Goal: Information Seeking & Learning: Check status

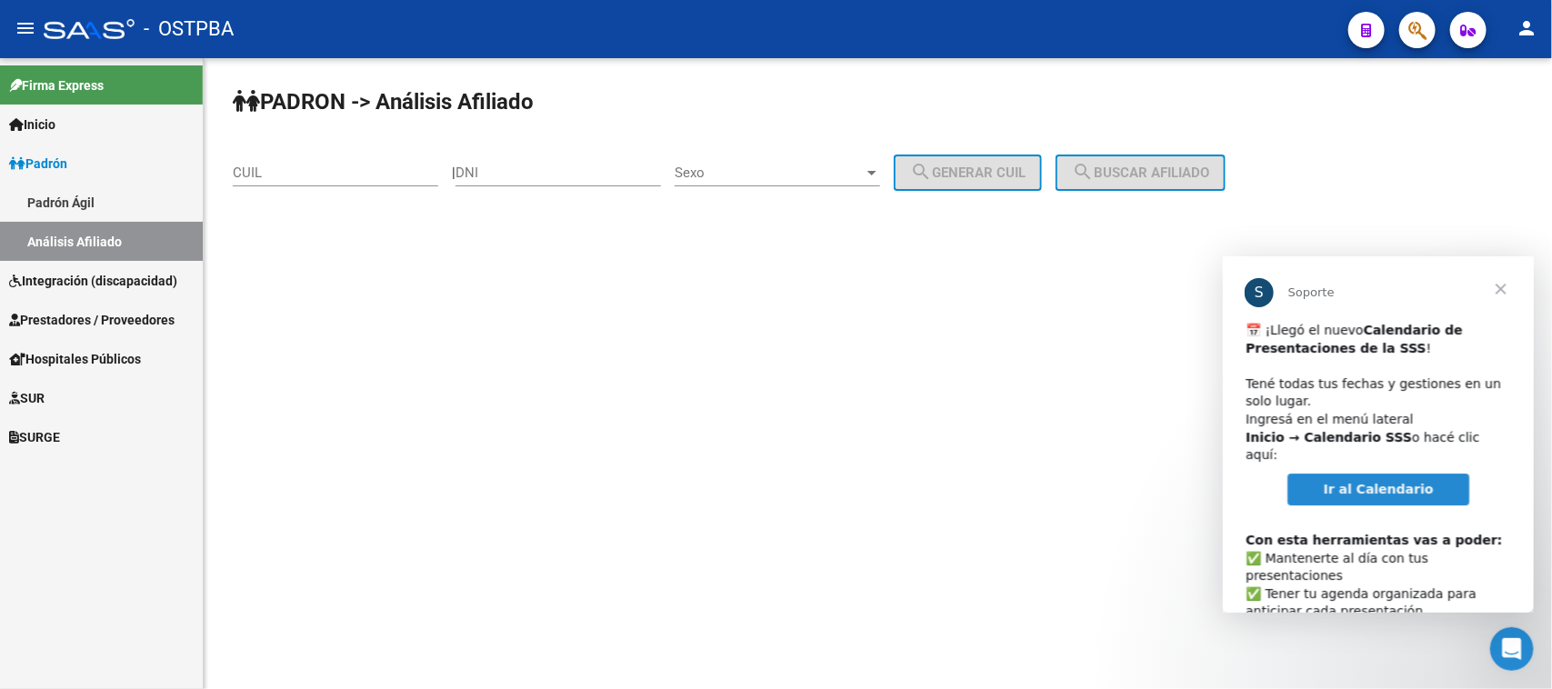
click at [511, 173] on input "DNI" at bounding box center [557, 173] width 205 height 16
paste input "33368376"
type input "33368376"
click at [724, 175] on span "Sexo" at bounding box center [769, 173] width 189 height 16
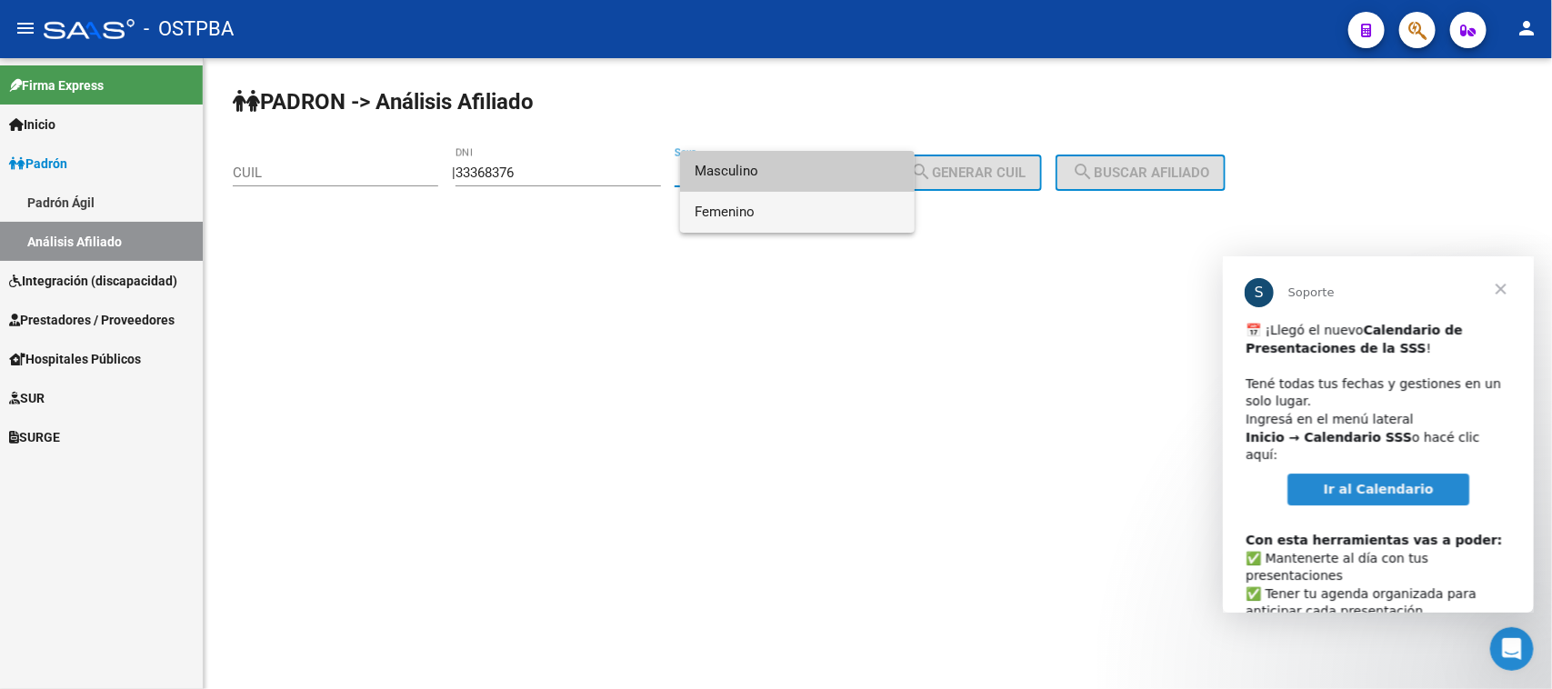
click at [732, 212] on span "Femenino" at bounding box center [797, 212] width 205 height 41
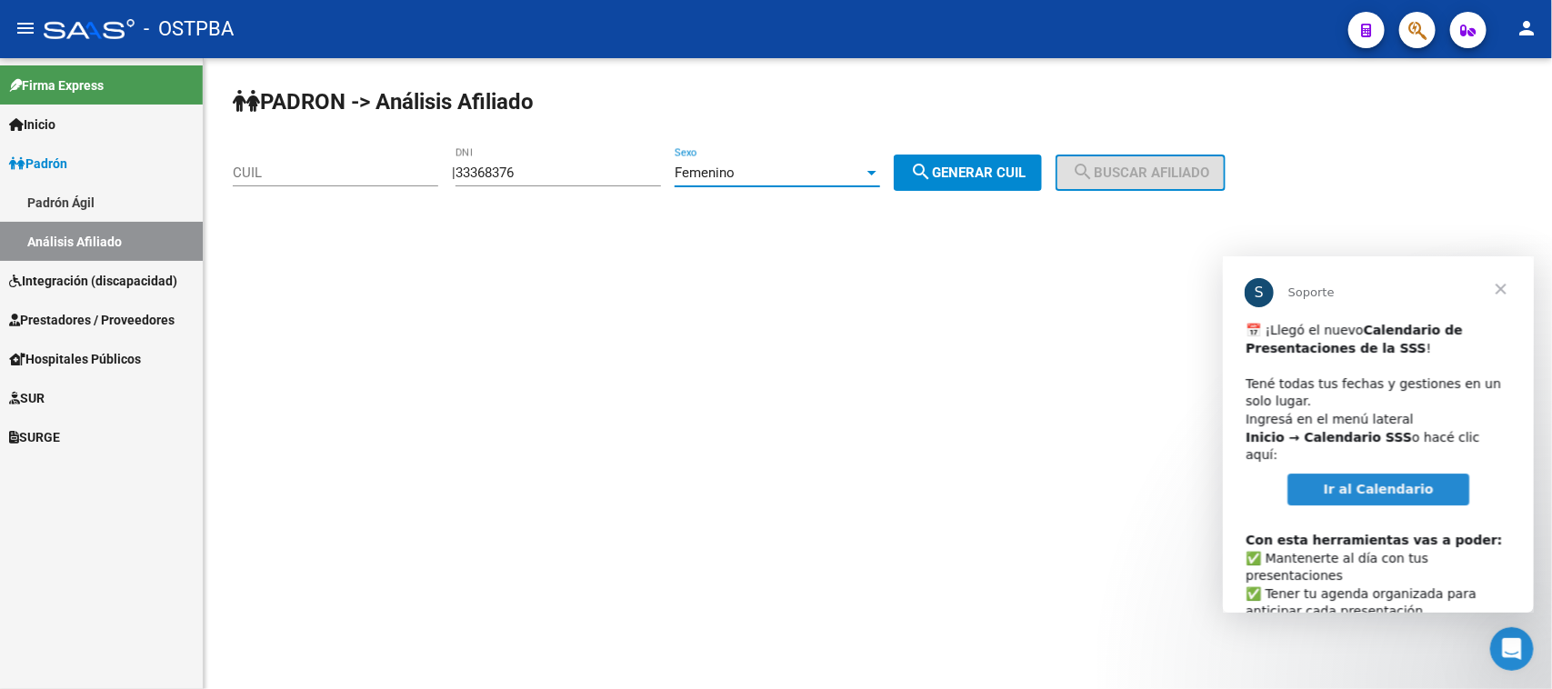
click at [930, 166] on mat-icon "search" at bounding box center [921, 172] width 22 height 22
type input "27-33368376-3"
click at [1193, 166] on span "search Buscar afiliado" at bounding box center [1140, 173] width 137 height 16
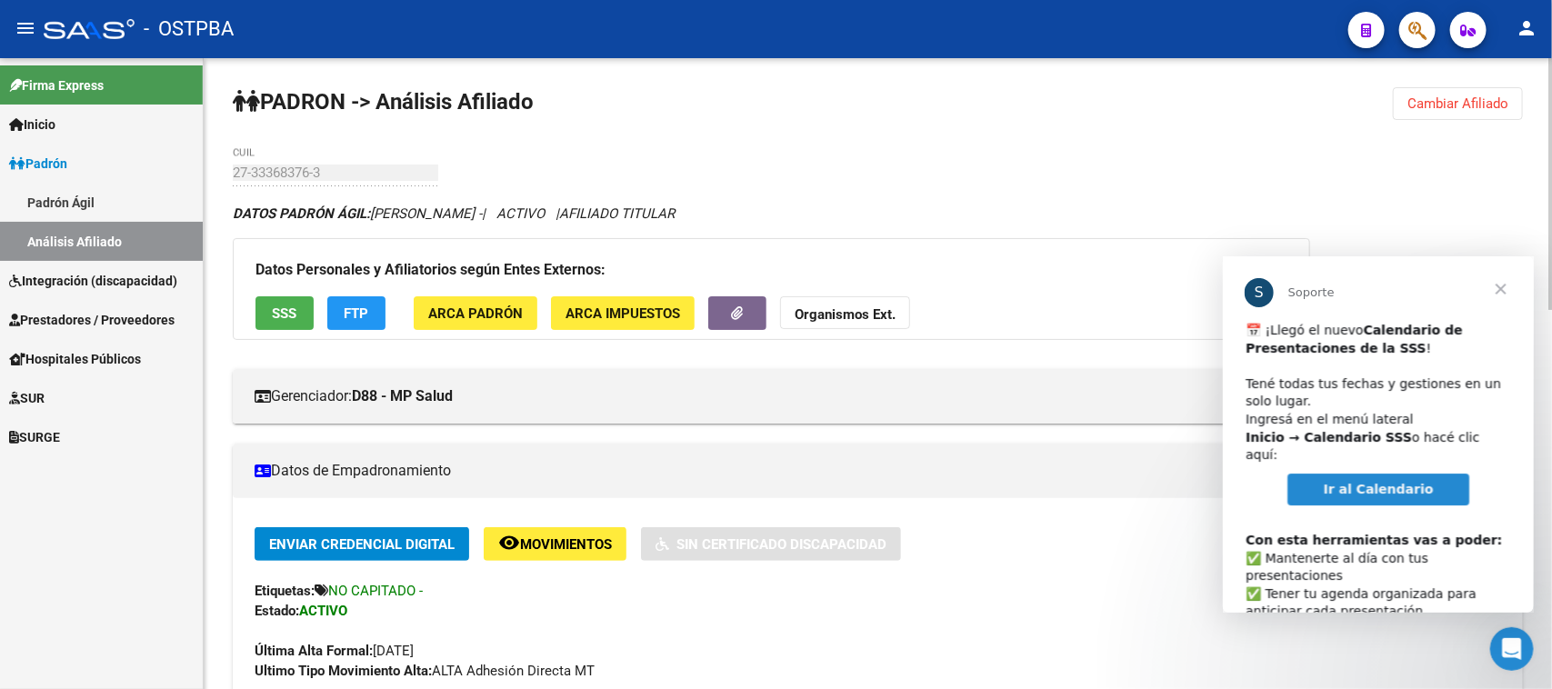
click at [1499, 286] on span "Cerrar" at bounding box center [1499, 287] width 65 height 65
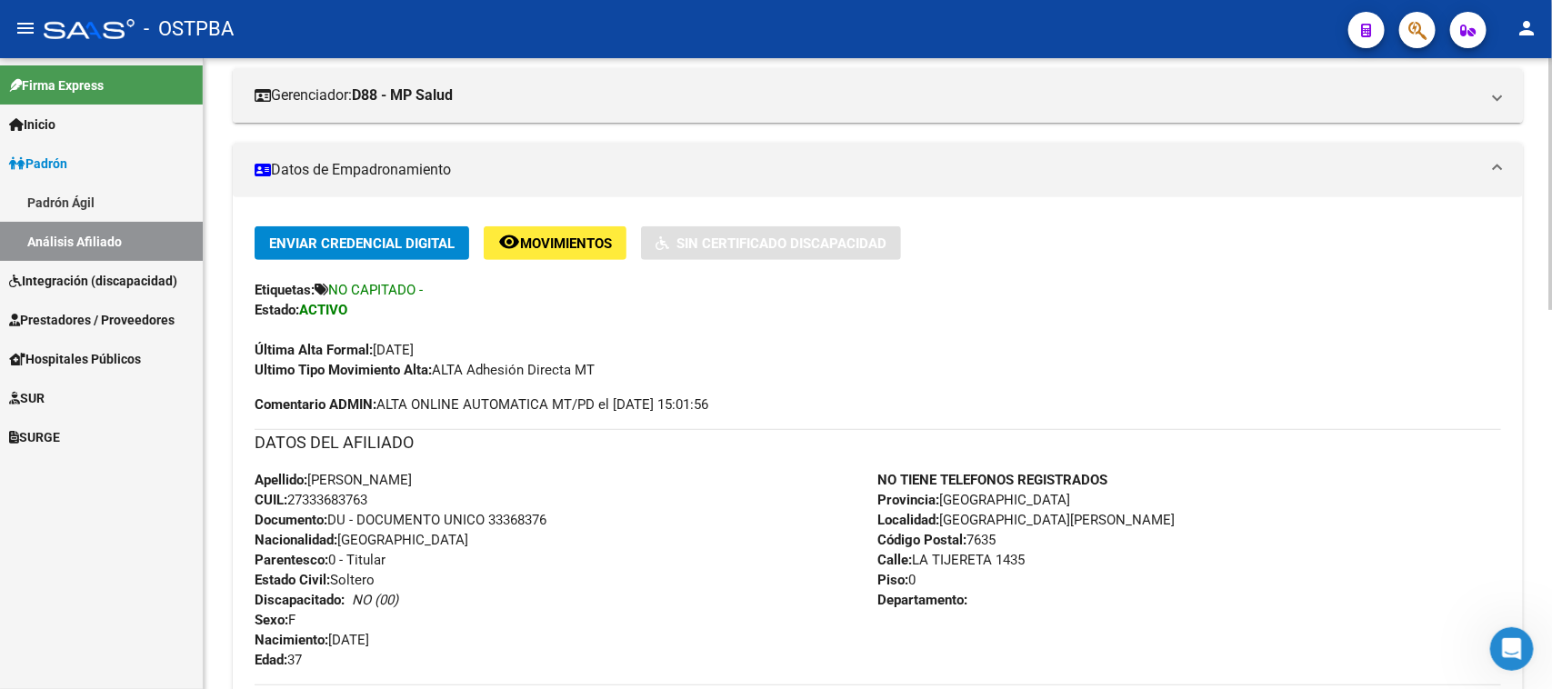
scroll to position [341, 0]
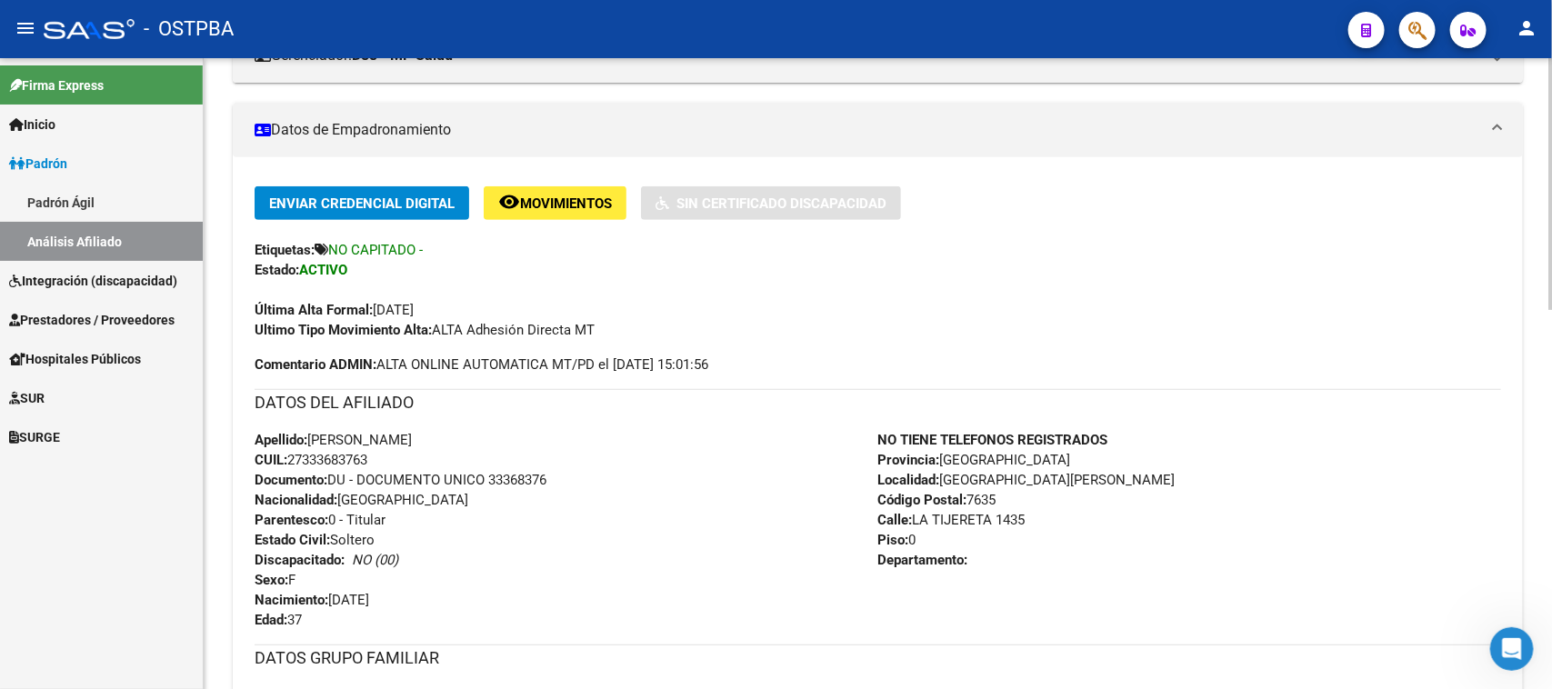
drag, startPoint x: 311, startPoint y: 432, endPoint x: 425, endPoint y: 455, distance: 116.1
click at [425, 455] on div "Apellido: [PERSON_NAME] CUIL: 27333683763 Documento: DU - DOCUMENTO UNICO 33368…" at bounding box center [567, 530] width 624 height 200
copy div "[PERSON_NAME] CUIL: 27333683763"
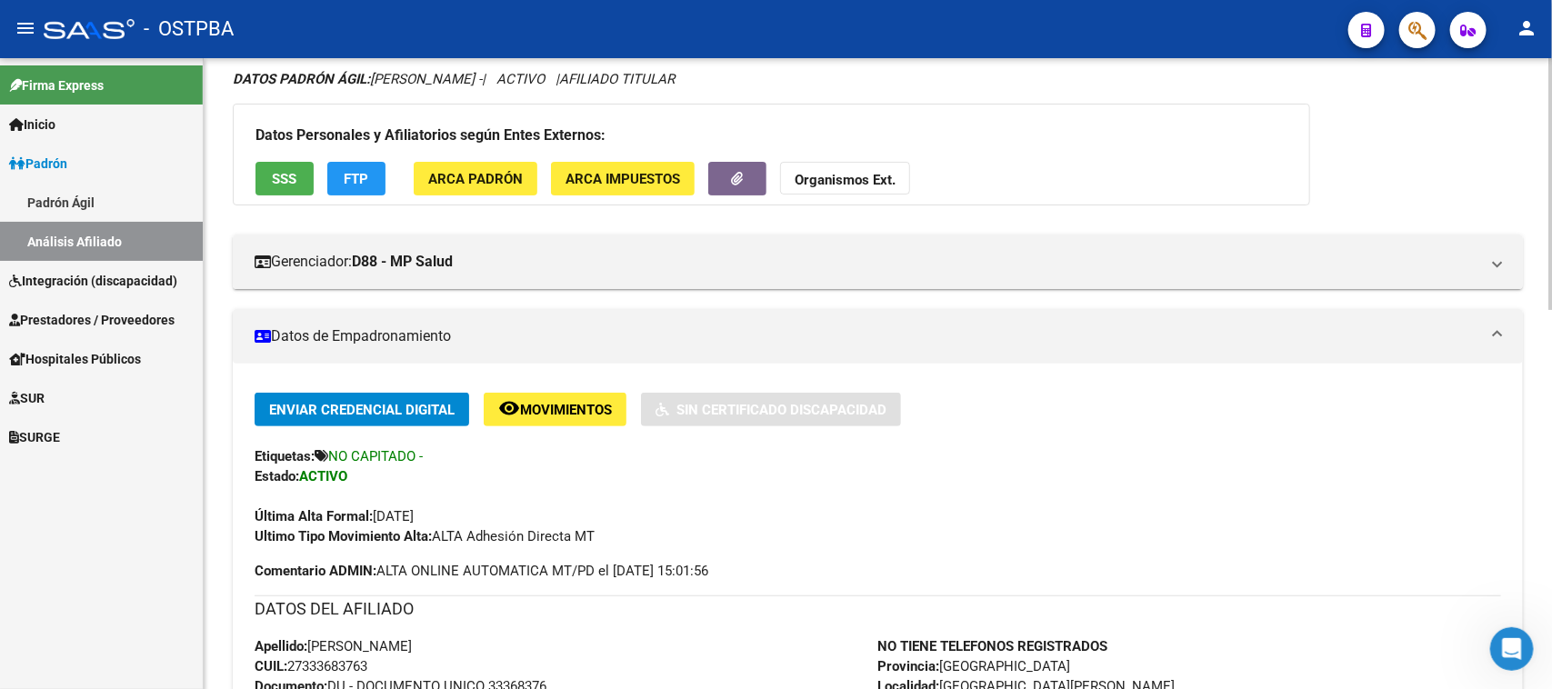
scroll to position [0, 0]
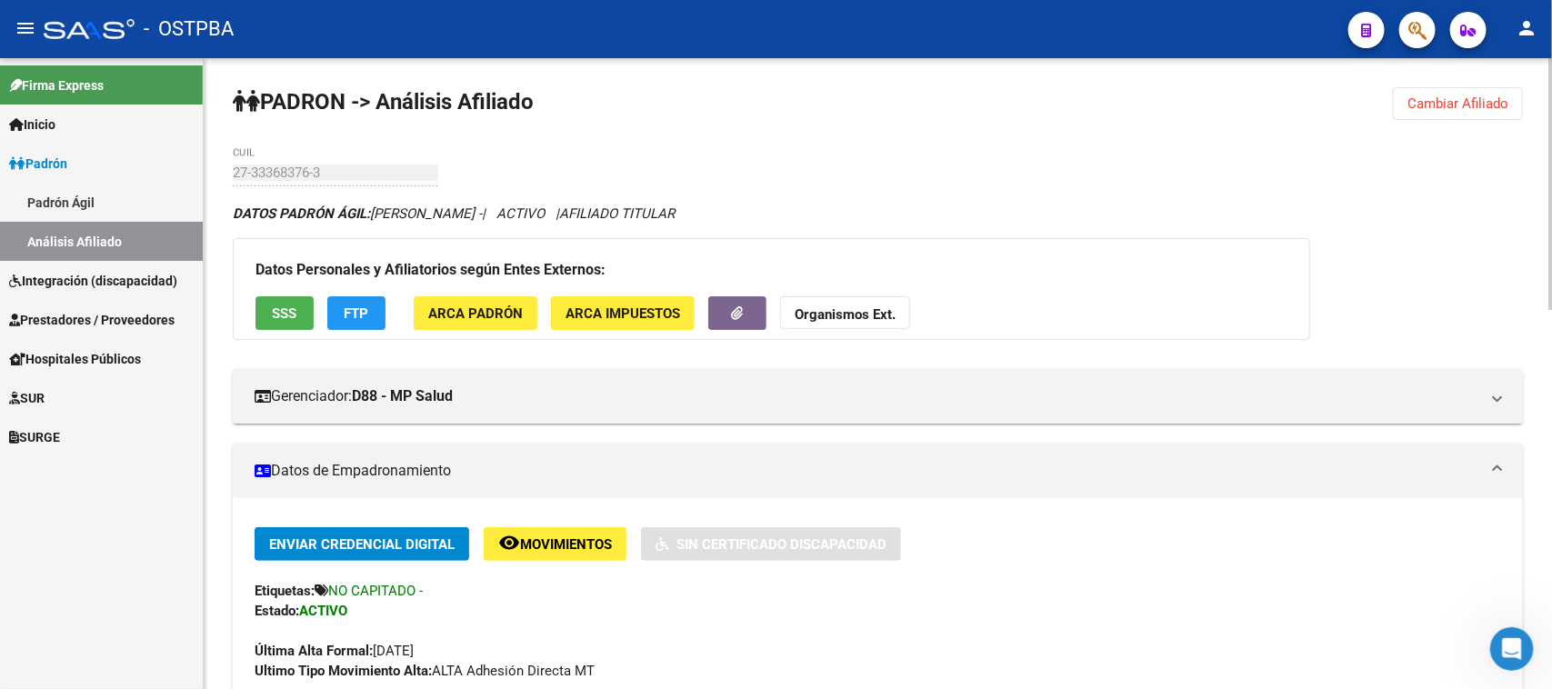
click at [1429, 103] on span "Cambiar Afiliado" at bounding box center [1457, 103] width 101 height 16
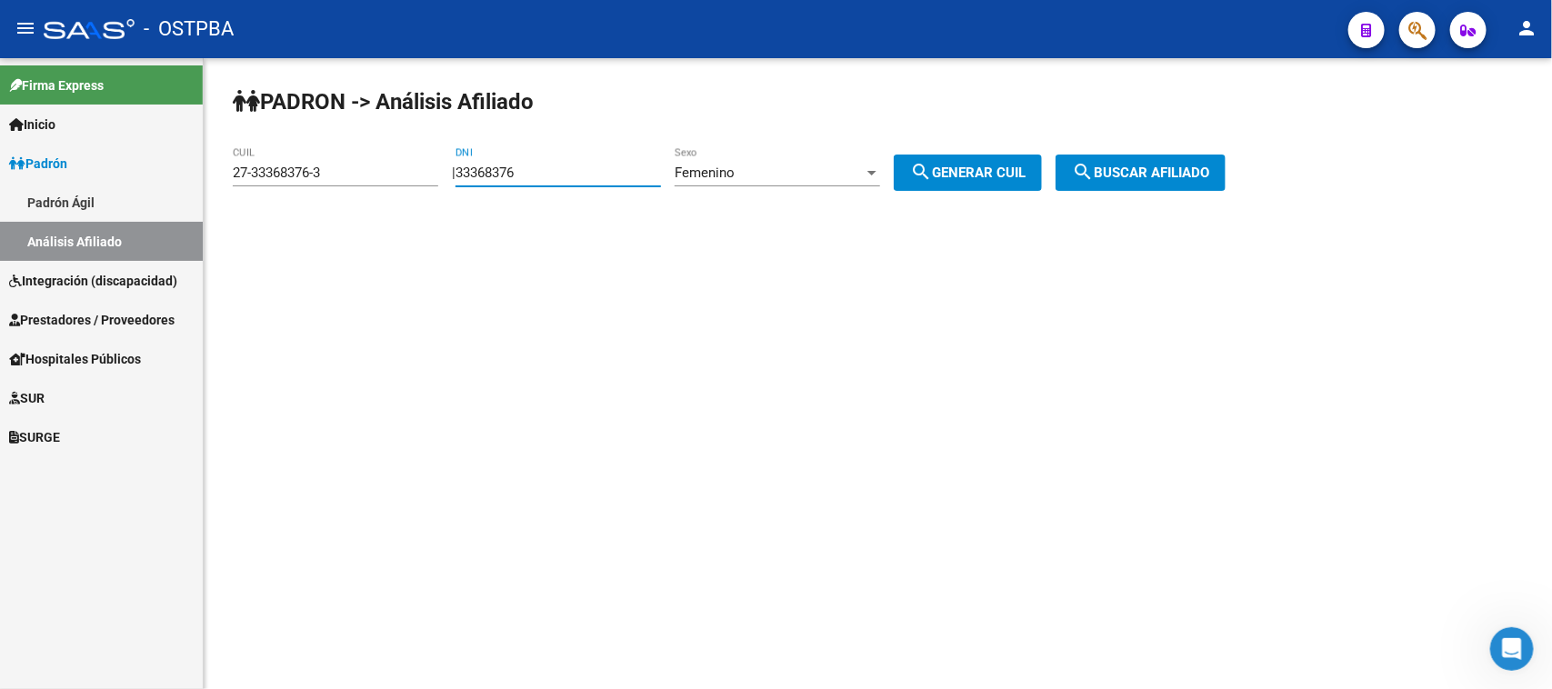
drag, startPoint x: 571, startPoint y: 170, endPoint x: 398, endPoint y: 147, distance: 174.2
click at [398, 165] on app-analisis-afiliado "PADRON -> Análisis Afiliado 27-33368376-3 CUIL | 33368376 DNI Femenino Sexo sea…" at bounding box center [736, 173] width 1006 height 16
paste input "4931343"
type input "49313436"
click at [932, 166] on mat-icon "search" at bounding box center [921, 172] width 22 height 22
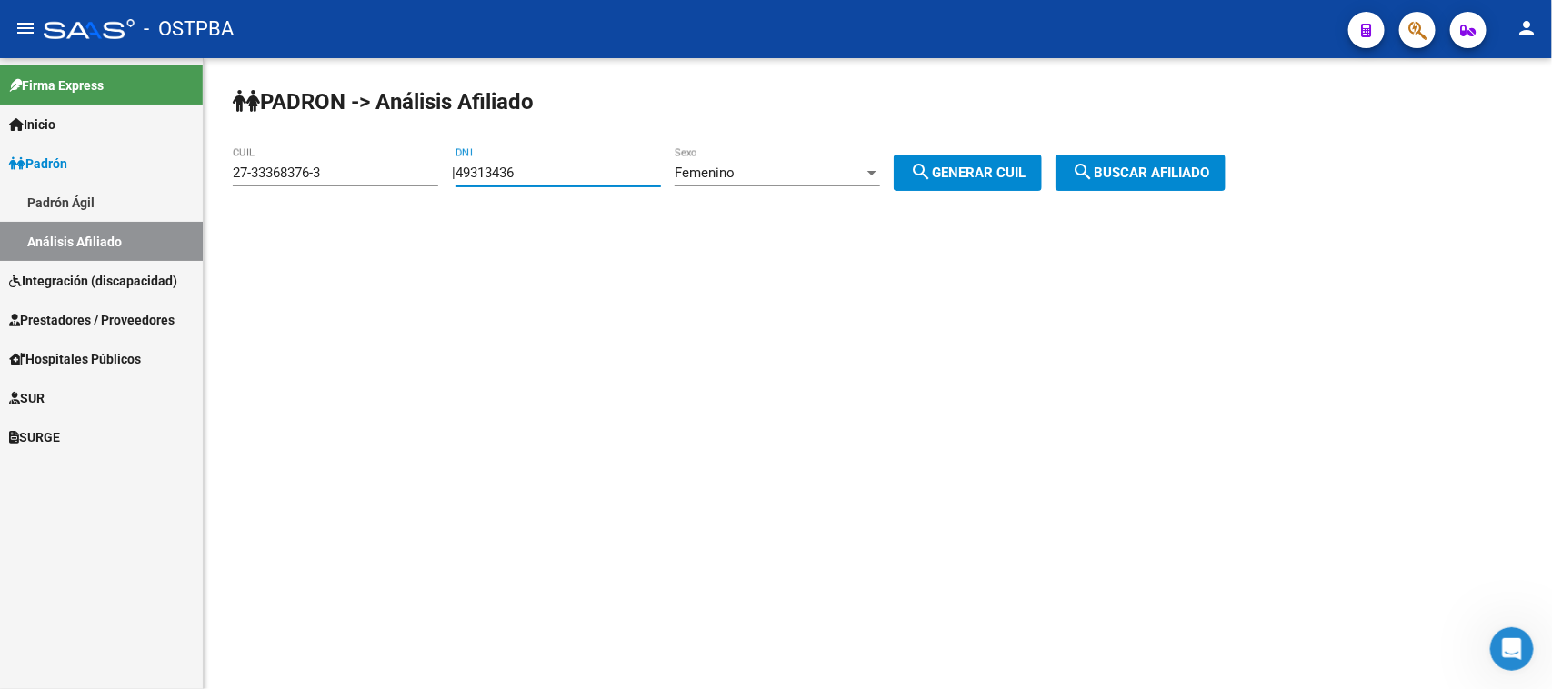
type input "27-49313436-7"
click at [1134, 170] on span "search Buscar afiliado" at bounding box center [1140, 173] width 137 height 16
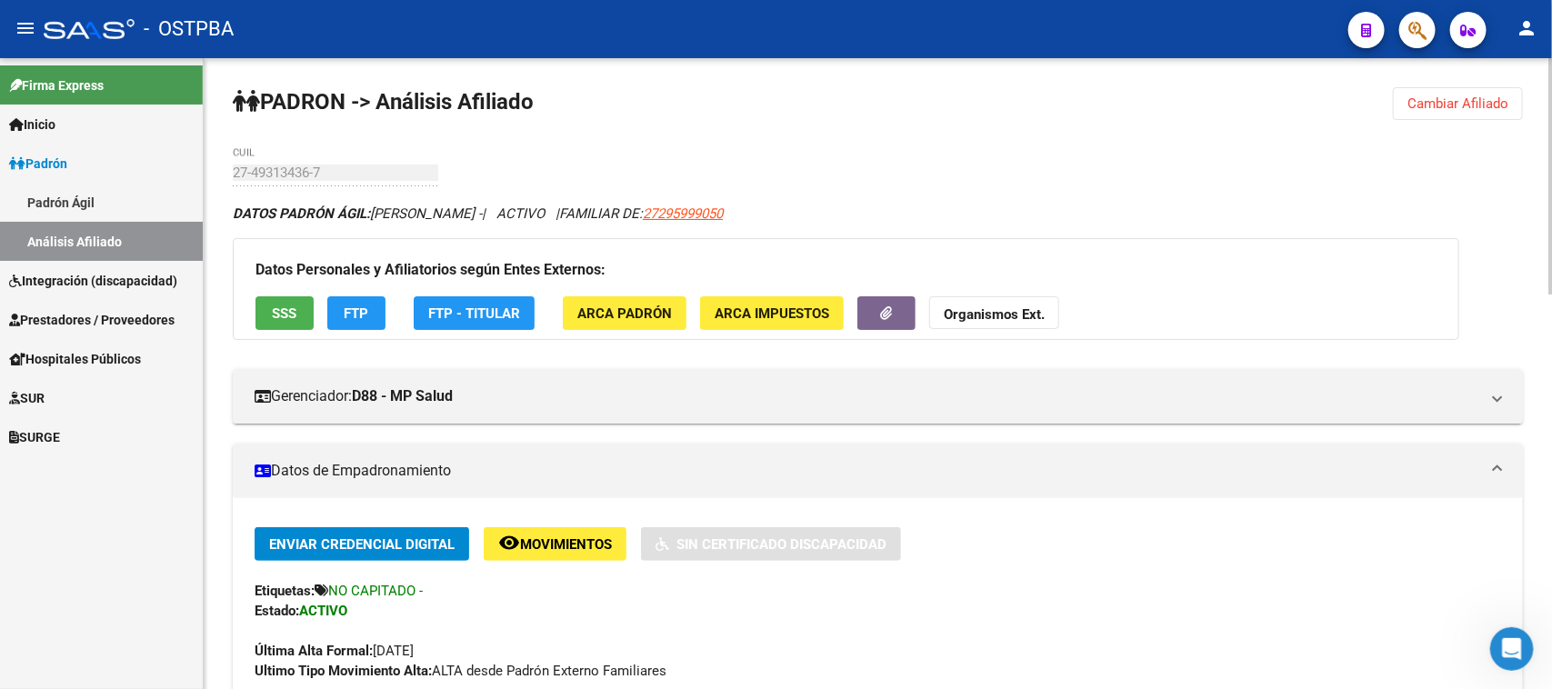
click at [1255, 298] on div "Datos Personales y Afiliatorios según Entes Externos: SSS FTP FTP - Titular ARC…" at bounding box center [846, 289] width 1226 height 102
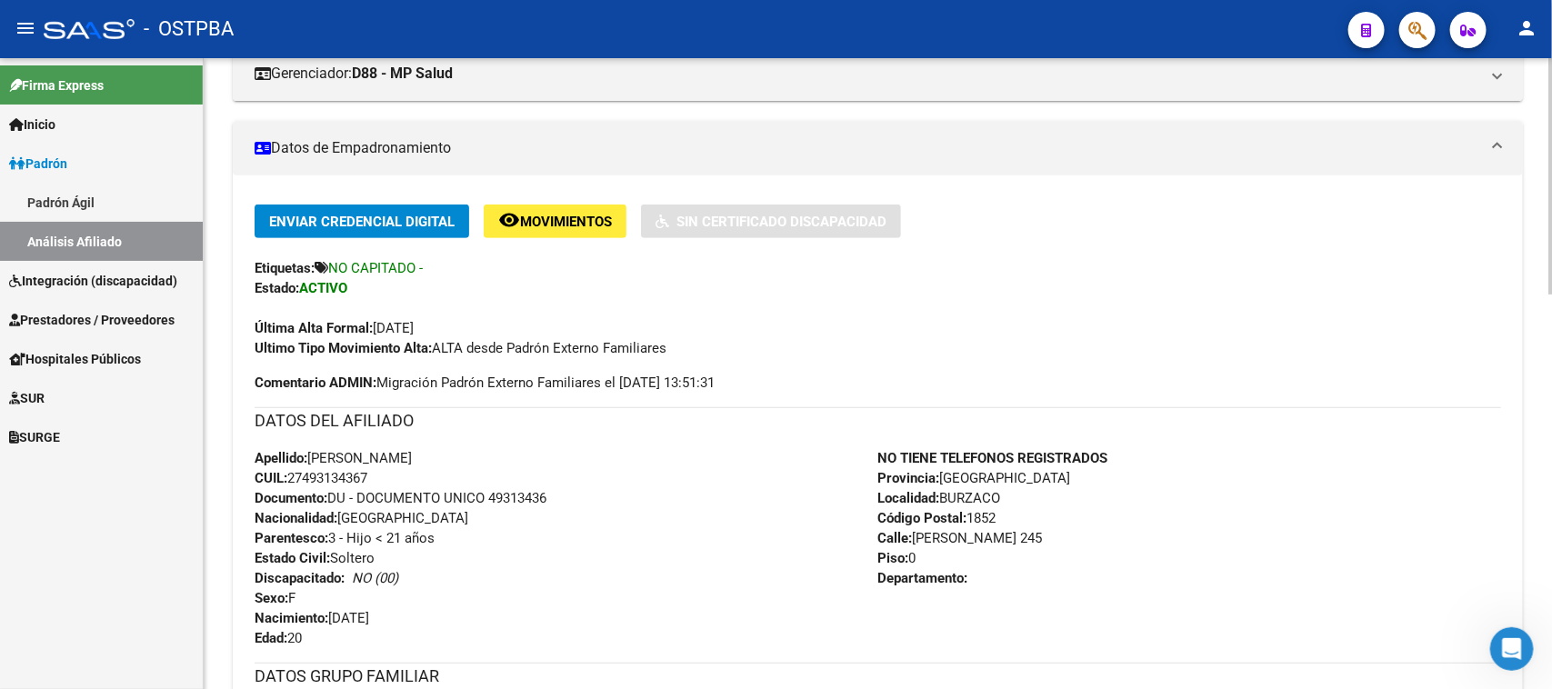
scroll to position [341, 0]
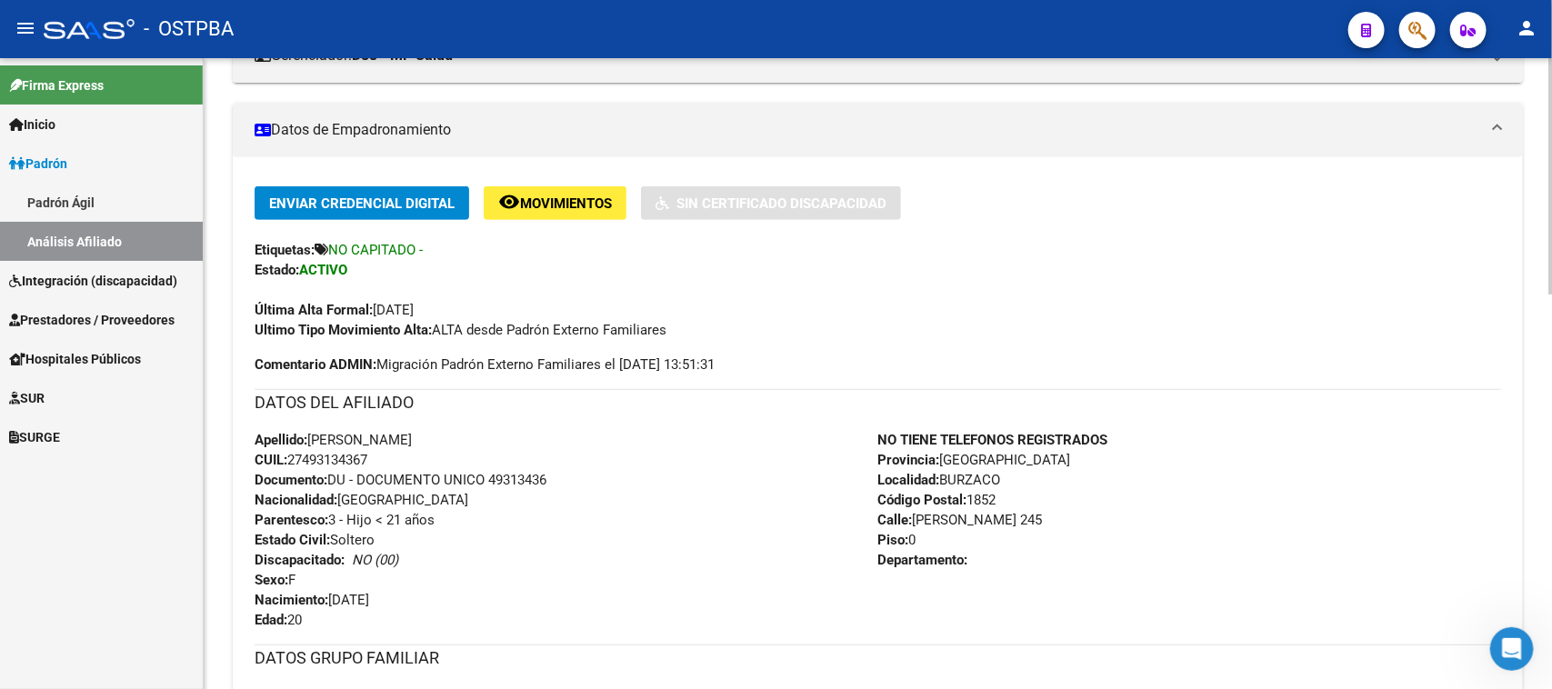
drag, startPoint x: 311, startPoint y: 439, endPoint x: 443, endPoint y: 457, distance: 133.1
click at [443, 457] on div "Apellido: [PERSON_NAME] CUIL: 27493134367 Documento: DU - DOCUMENTO UNICO 49313…" at bounding box center [567, 530] width 624 height 200
copy div "[PERSON_NAME]: 27493134367"
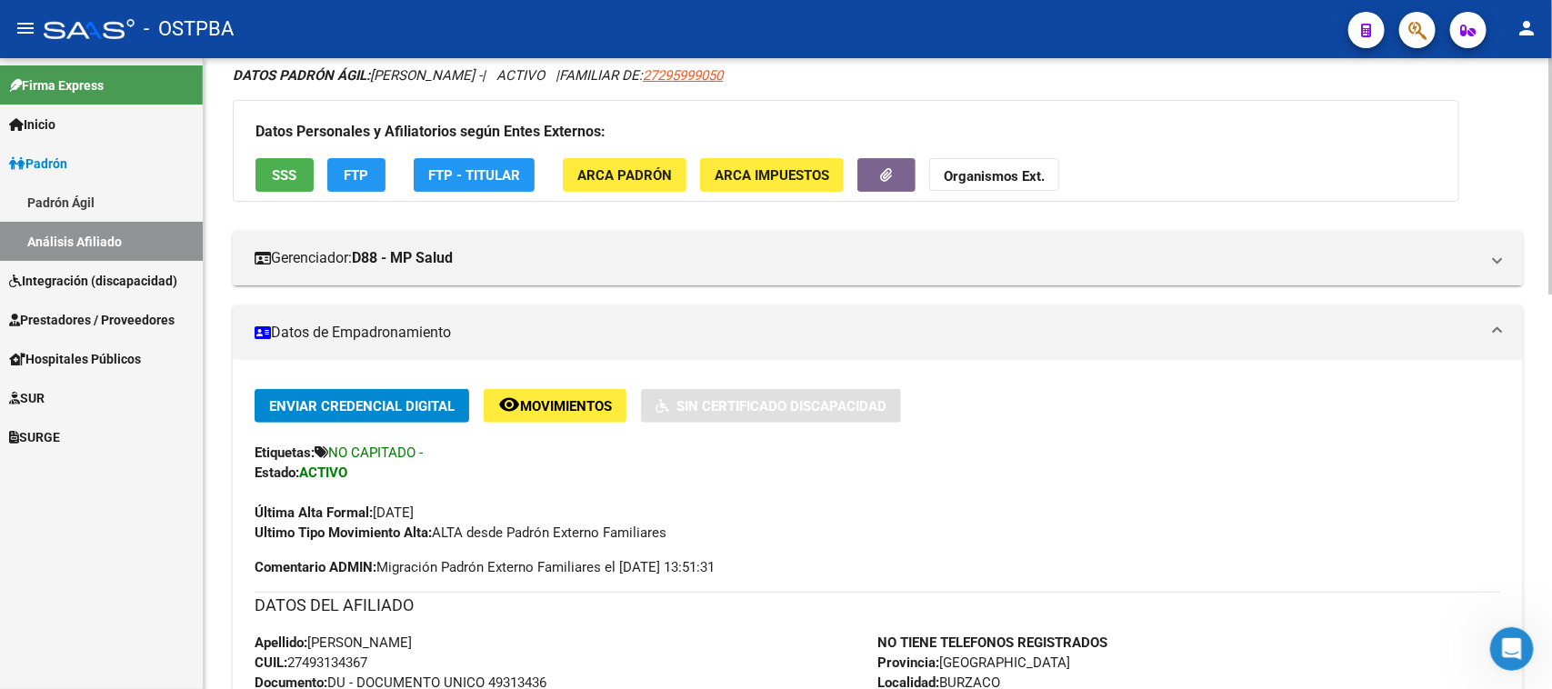
scroll to position [0, 0]
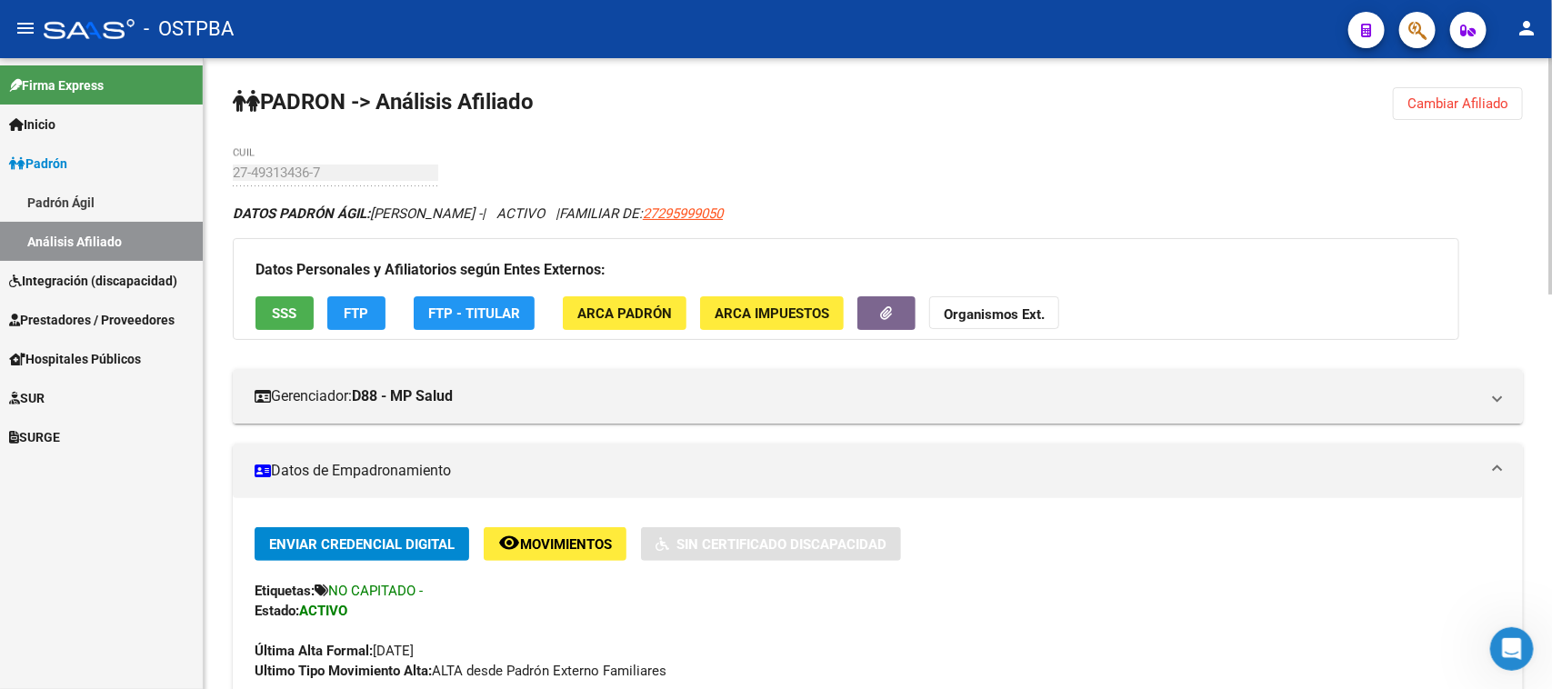
click at [1489, 105] on span "Cambiar Afiliado" at bounding box center [1457, 103] width 101 height 16
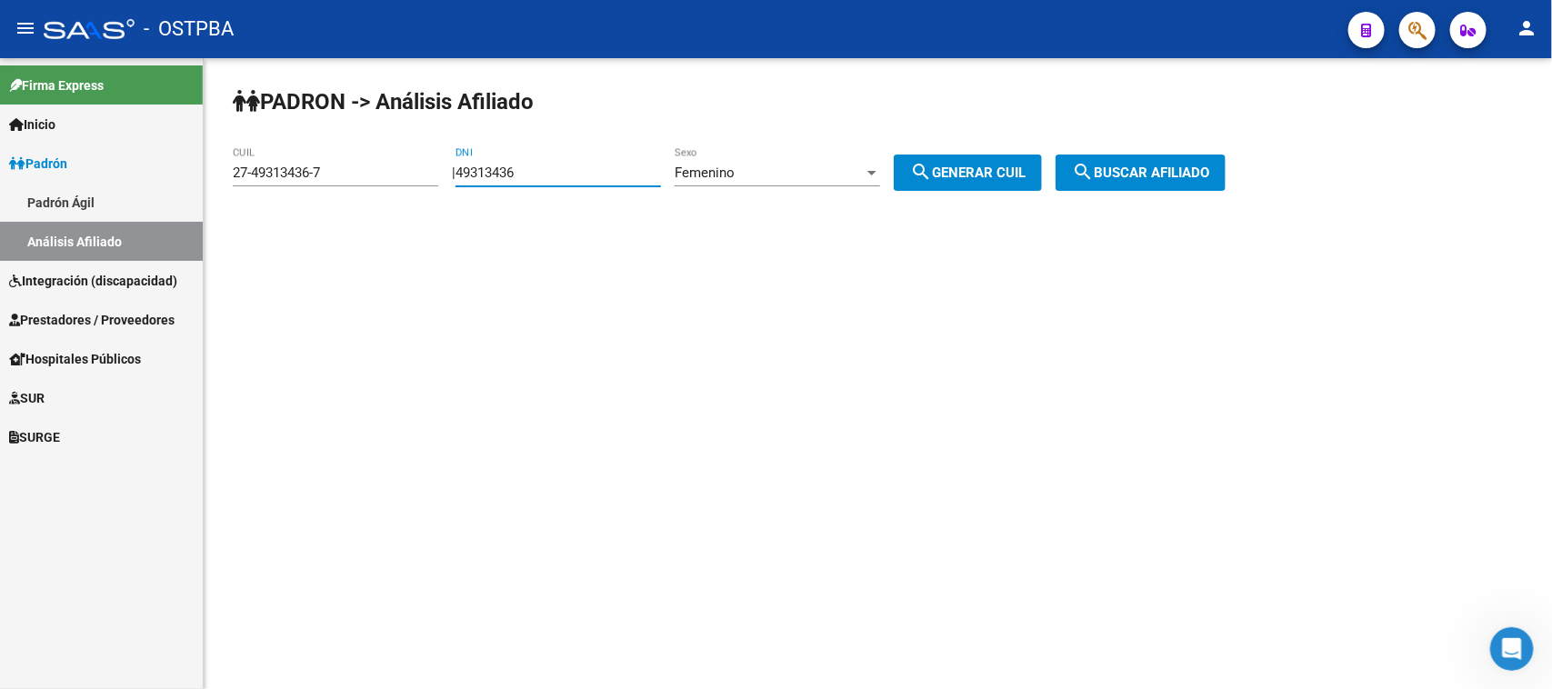
drag, startPoint x: 555, startPoint y: 171, endPoint x: 423, endPoint y: 160, distance: 133.2
click at [423, 165] on app-analisis-afiliado "PADRON -> Análisis Afiliado 27-49313436-7 CUIL | 49313436 DNI Femenino Sexo sea…" at bounding box center [736, 173] width 1006 height 16
paste input "39665851"
type input "39665851"
click at [1005, 157] on button "search Generar CUIL" at bounding box center [968, 173] width 148 height 36
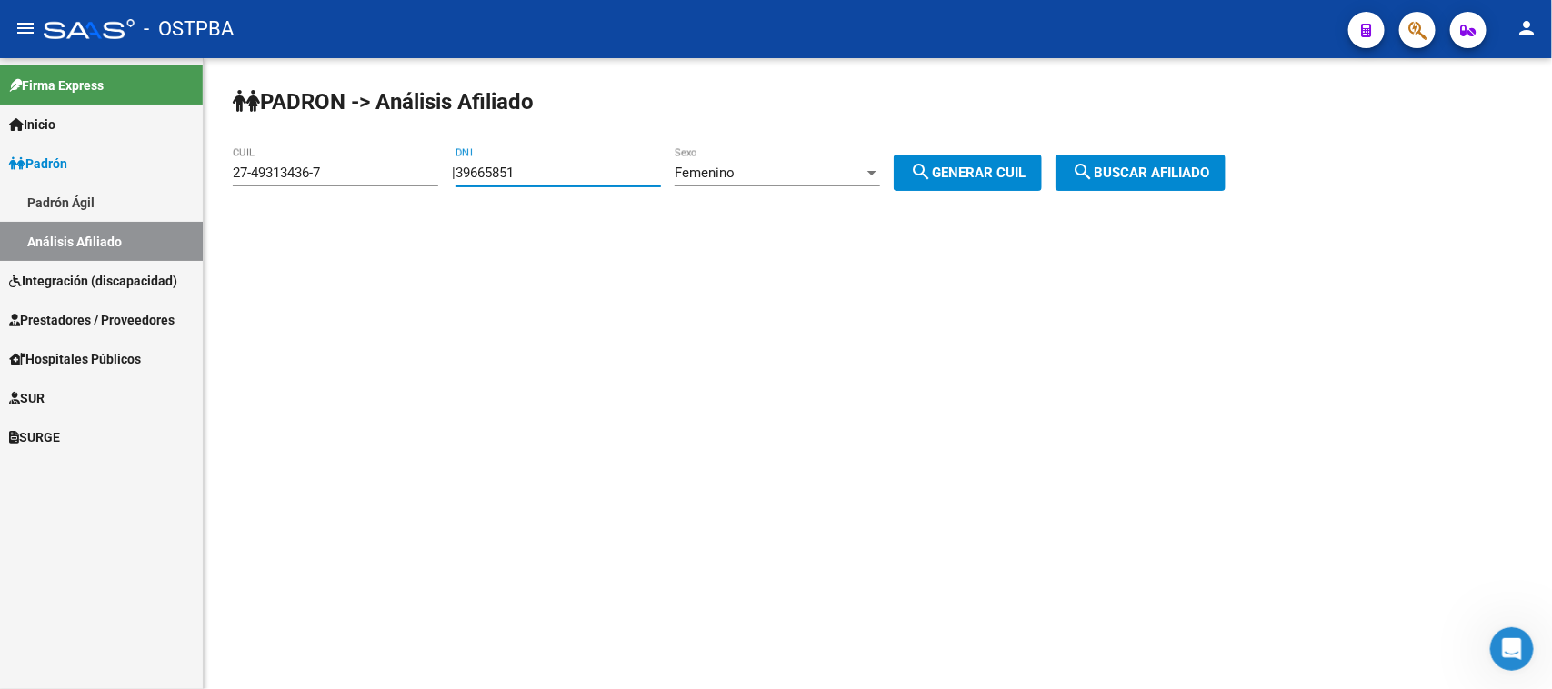
type input "27-39665851-3"
click at [1188, 165] on span "search Buscar afiliado" at bounding box center [1140, 173] width 137 height 16
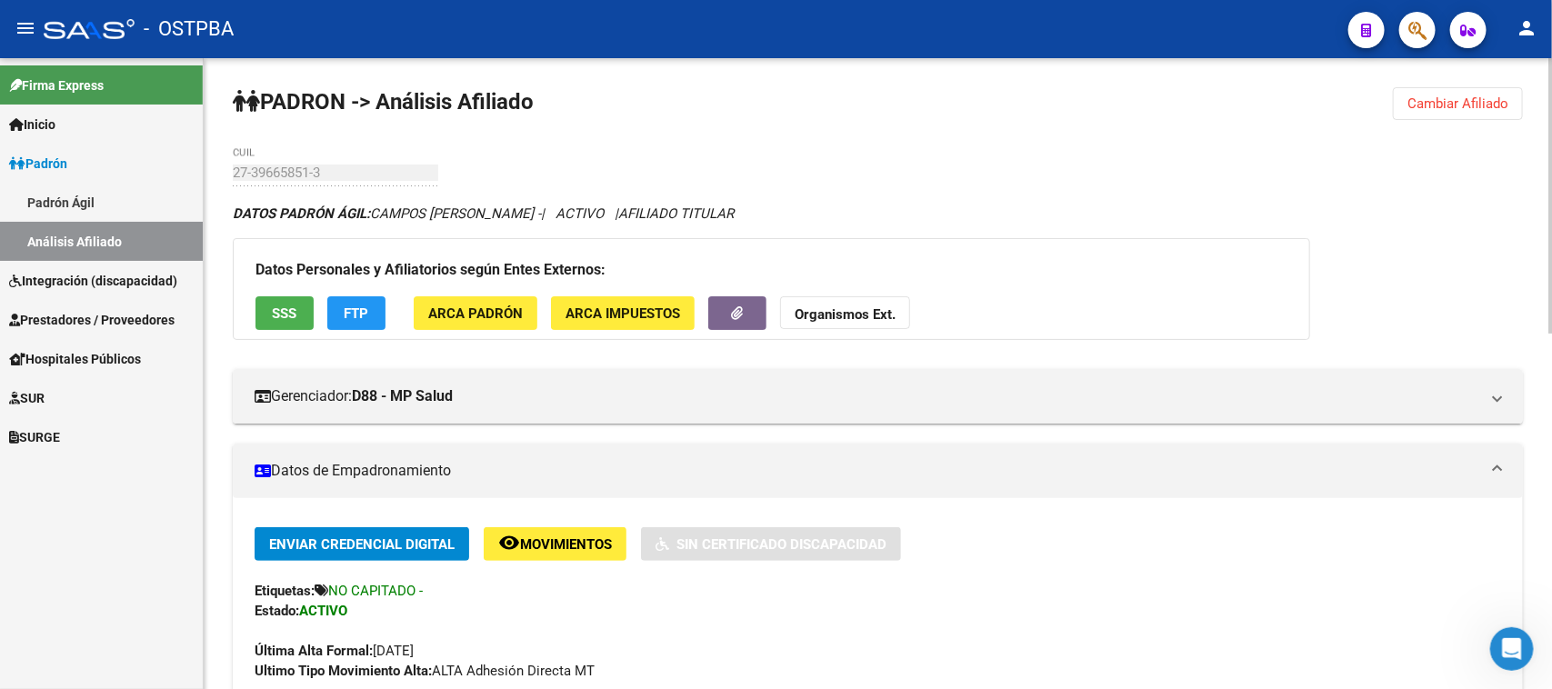
click at [1468, 93] on button "Cambiar Afiliado" at bounding box center [1458, 103] width 130 height 33
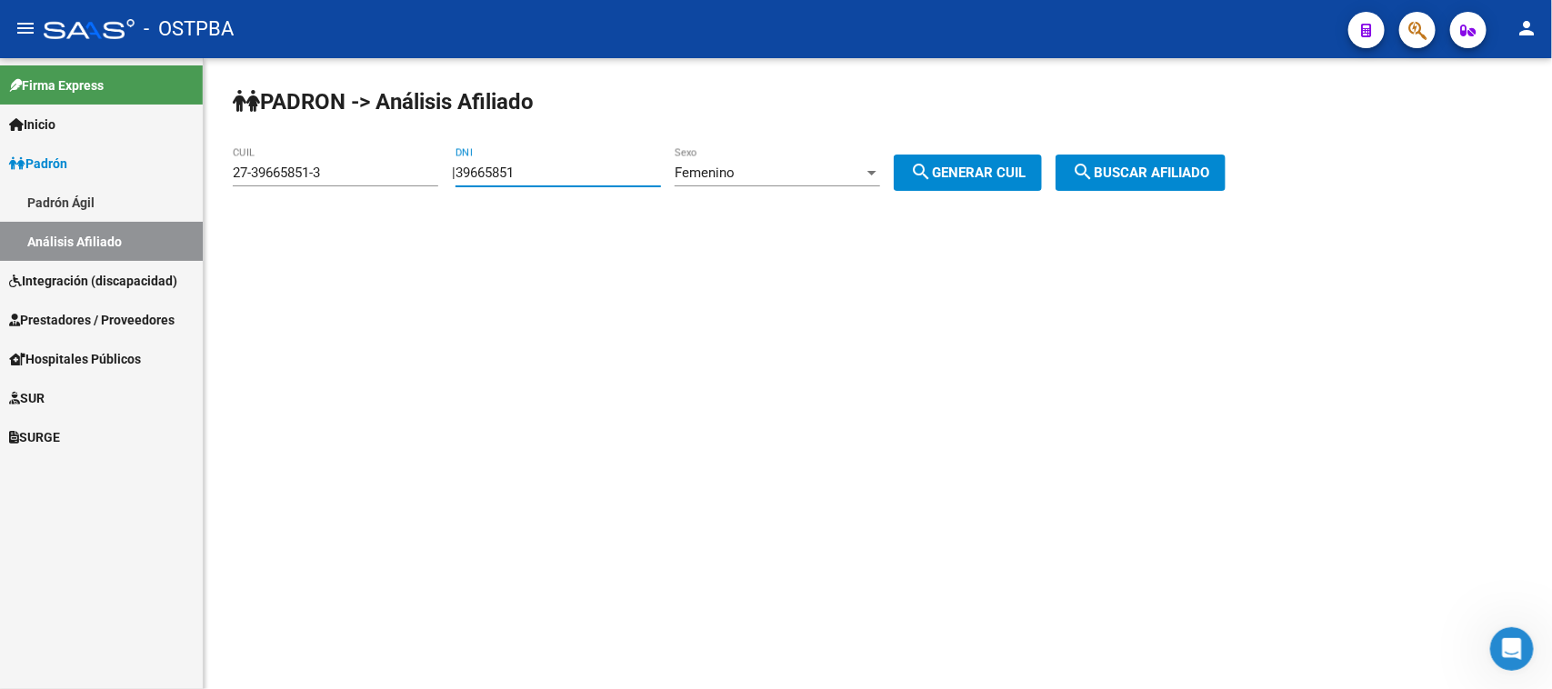
drag, startPoint x: 596, startPoint y: 166, endPoint x: 407, endPoint y: 156, distance: 189.4
click at [407, 165] on app-analisis-afiliado "PADRON -> Análisis Afiliado 27-39665851-3 CUIL | 39665851 DNI Femenino Sexo sea…" at bounding box center [736, 173] width 1006 height 16
paste input "16242490"
type input "16242490"
click at [819, 160] on div "Femenino Sexo" at bounding box center [777, 166] width 205 height 39
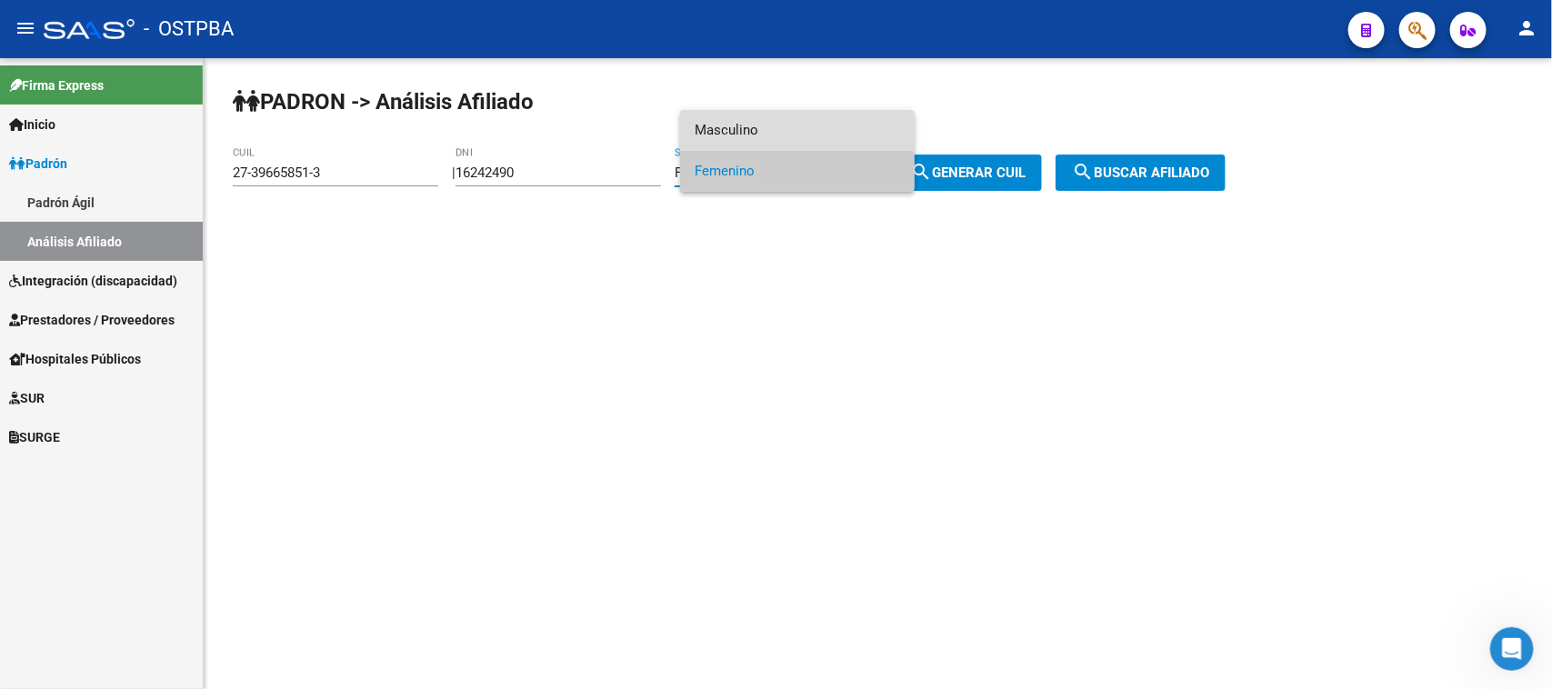
click at [783, 128] on span "Masculino" at bounding box center [797, 130] width 205 height 41
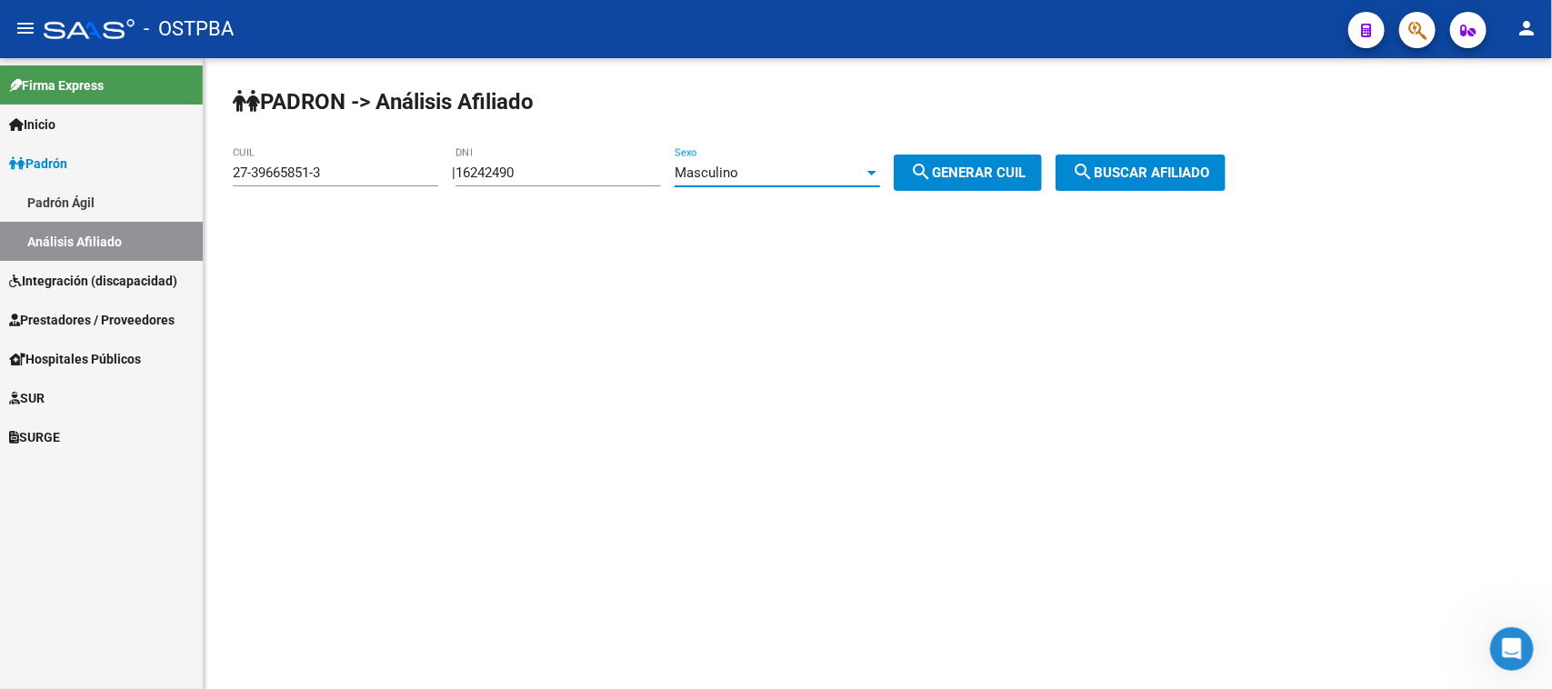
click at [986, 160] on button "search Generar CUIL" at bounding box center [968, 173] width 148 height 36
type input "20-16242490-5"
click at [1132, 165] on span "search Buscar afiliado" at bounding box center [1140, 173] width 137 height 16
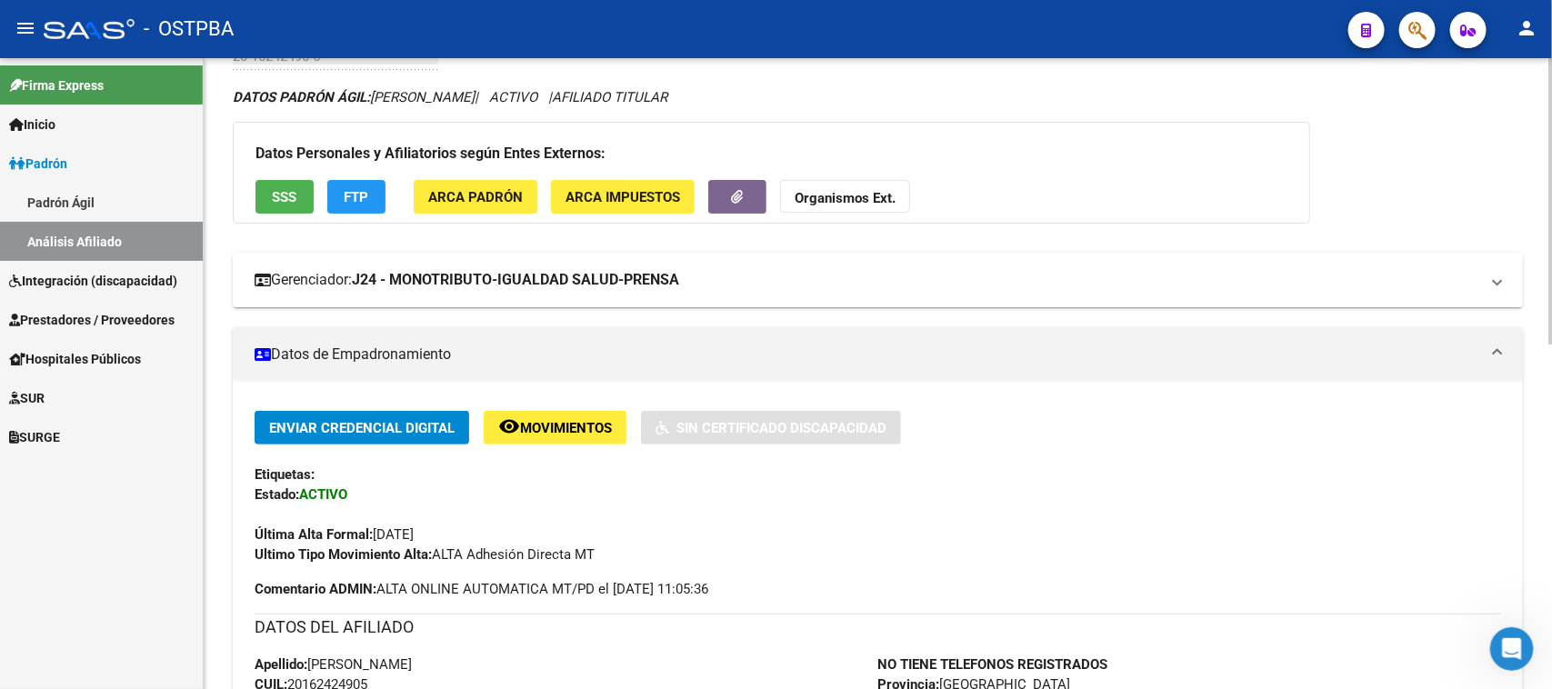
scroll to position [227, 0]
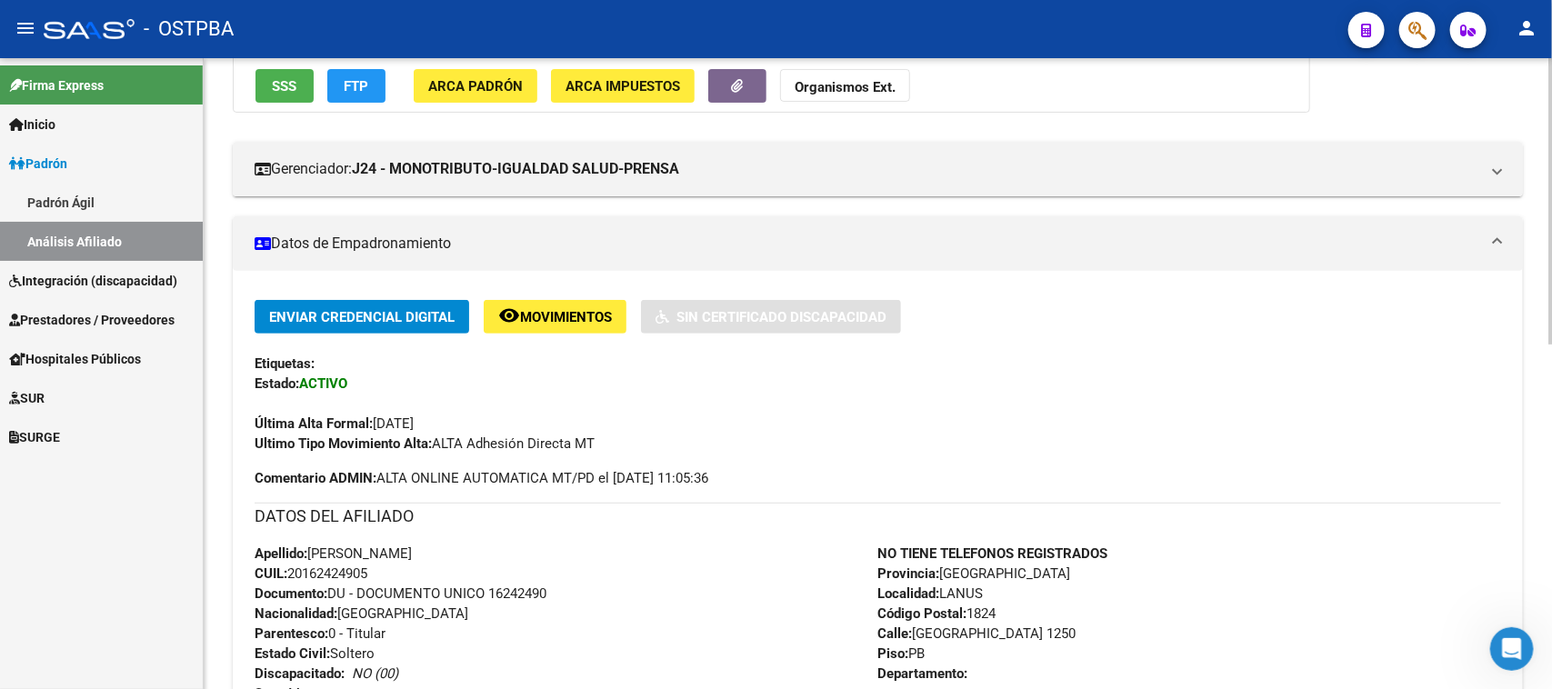
drag, startPoint x: 311, startPoint y: 550, endPoint x: 392, endPoint y: 569, distance: 83.1
click at [392, 569] on div "Apellido: [PERSON_NAME] CUIL: 20162424905 Documento: DU - DOCUMENTO UNICO 16242…" at bounding box center [567, 644] width 624 height 200
copy div "[PERSON_NAME] CUIL: 20162424905"
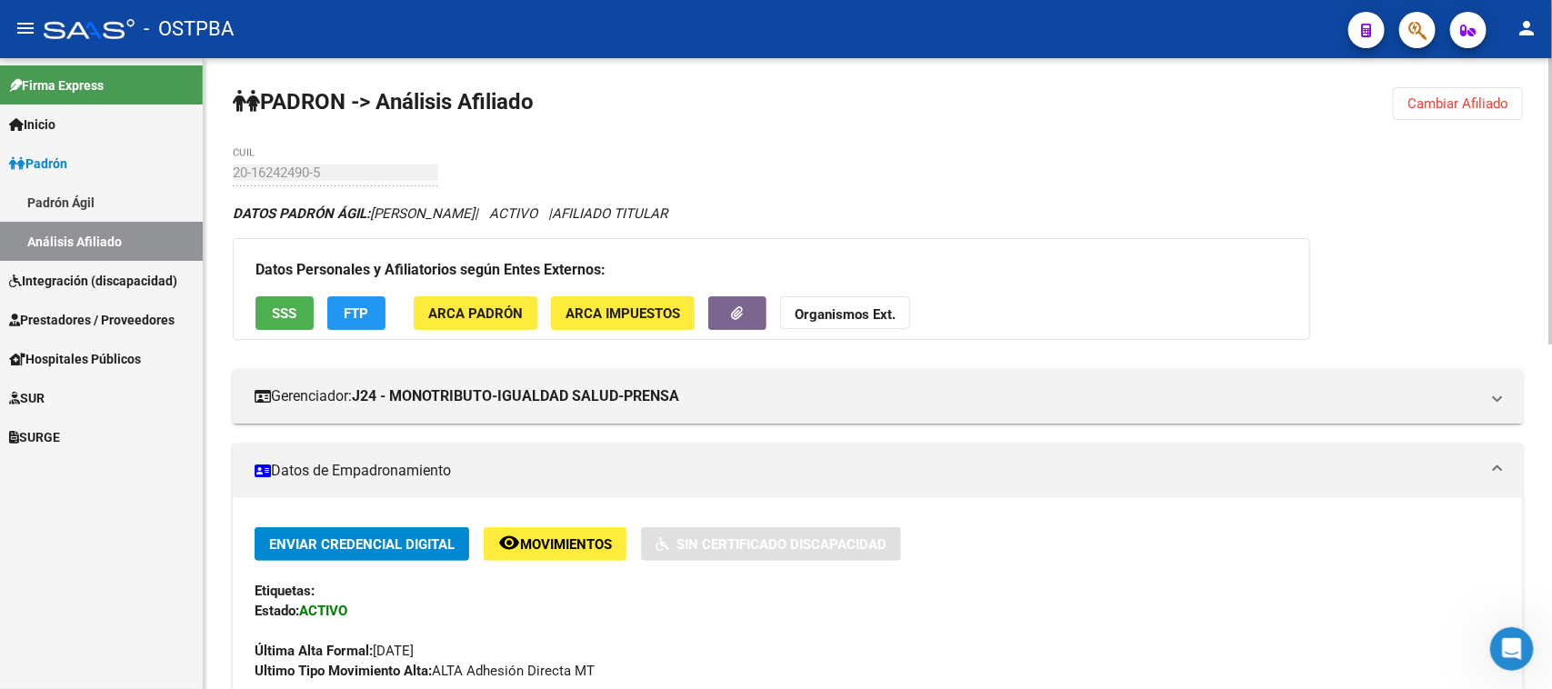
click at [1427, 98] on span "Cambiar Afiliado" at bounding box center [1457, 103] width 101 height 16
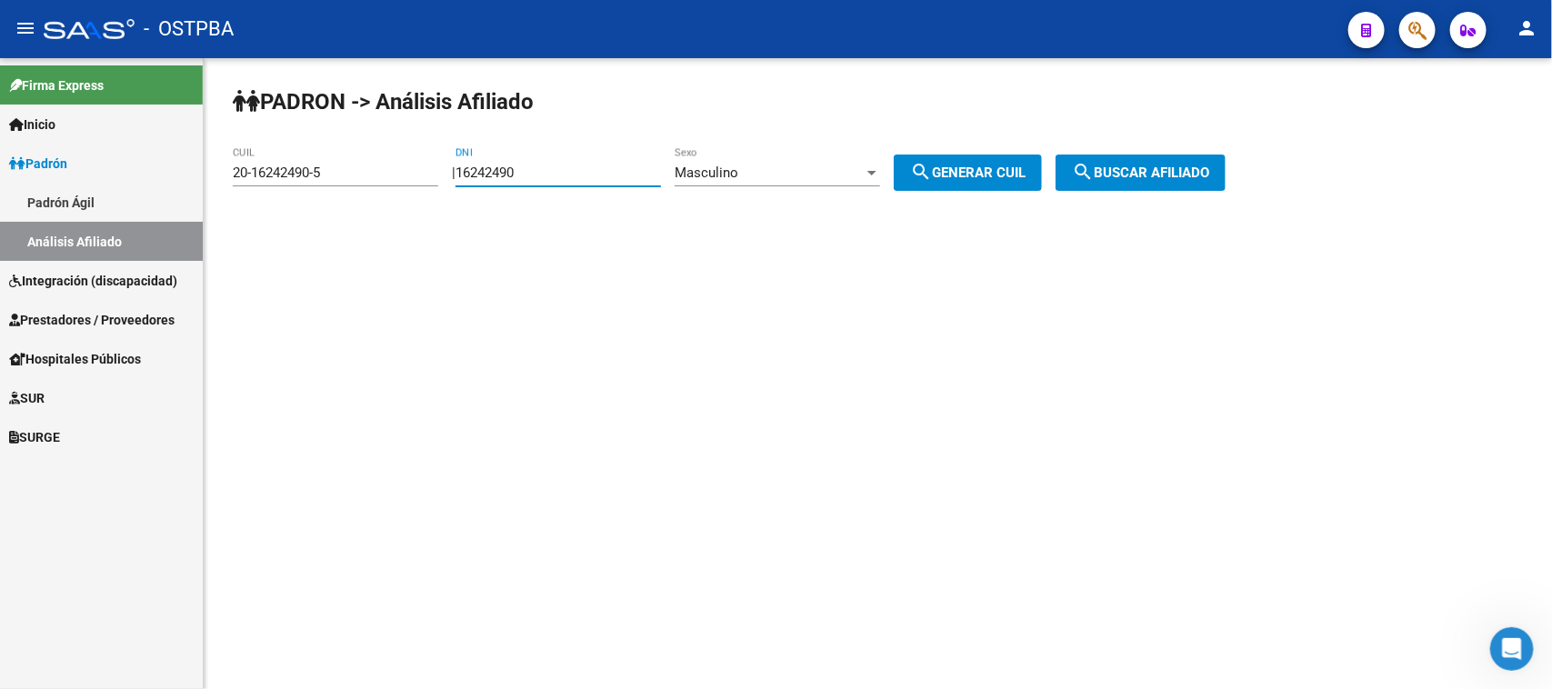
drag, startPoint x: 547, startPoint y: 173, endPoint x: 415, endPoint y: 175, distance: 132.8
click at [415, 175] on app-analisis-afiliado "PADRON -> Análisis Afiliado 20-16242490-5 CUIL | 16242490 DNI Masculino Sexo se…" at bounding box center [736, 173] width 1006 height 16
type input "30682000"
click at [974, 175] on span "search Generar CUIL" at bounding box center [967, 173] width 115 height 16
type input "20-30682000-2"
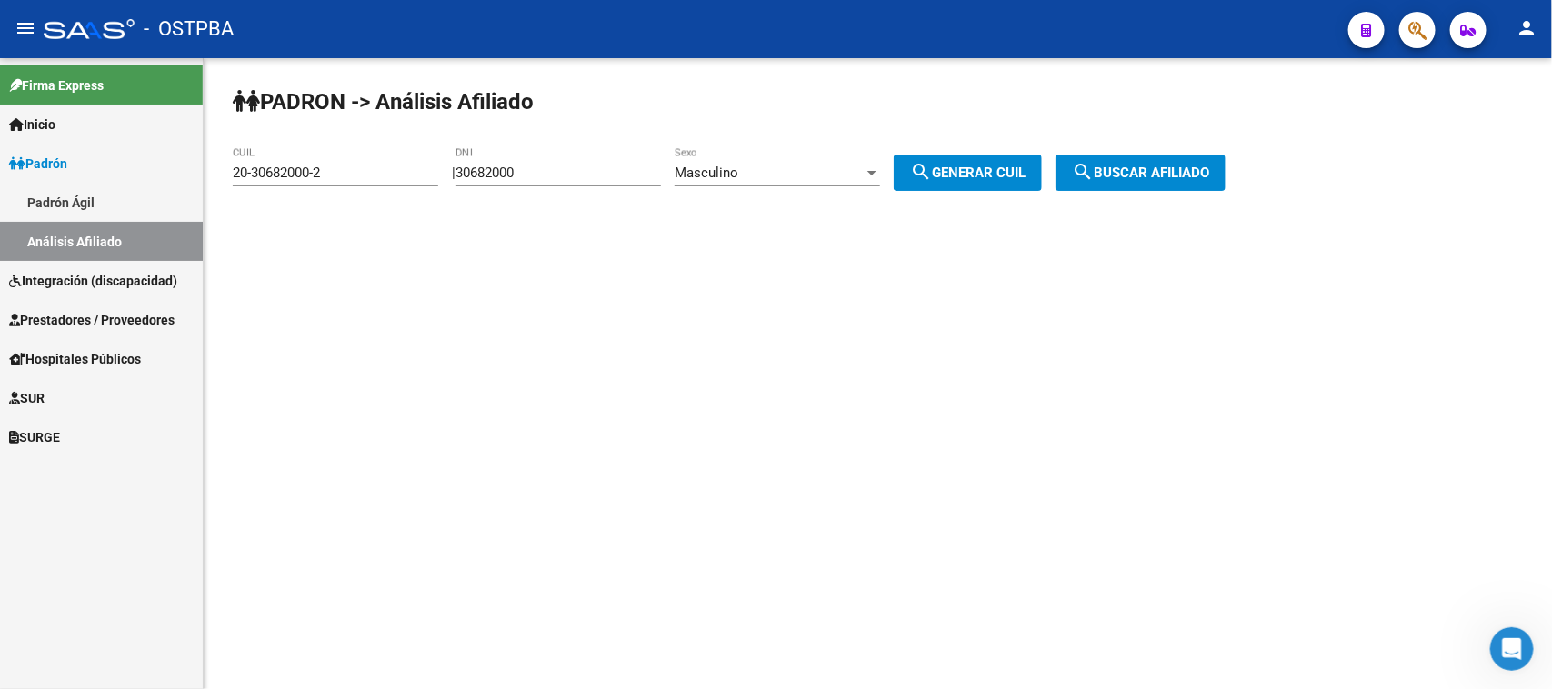
click at [1146, 173] on span "search Buscar afiliado" at bounding box center [1140, 173] width 137 height 16
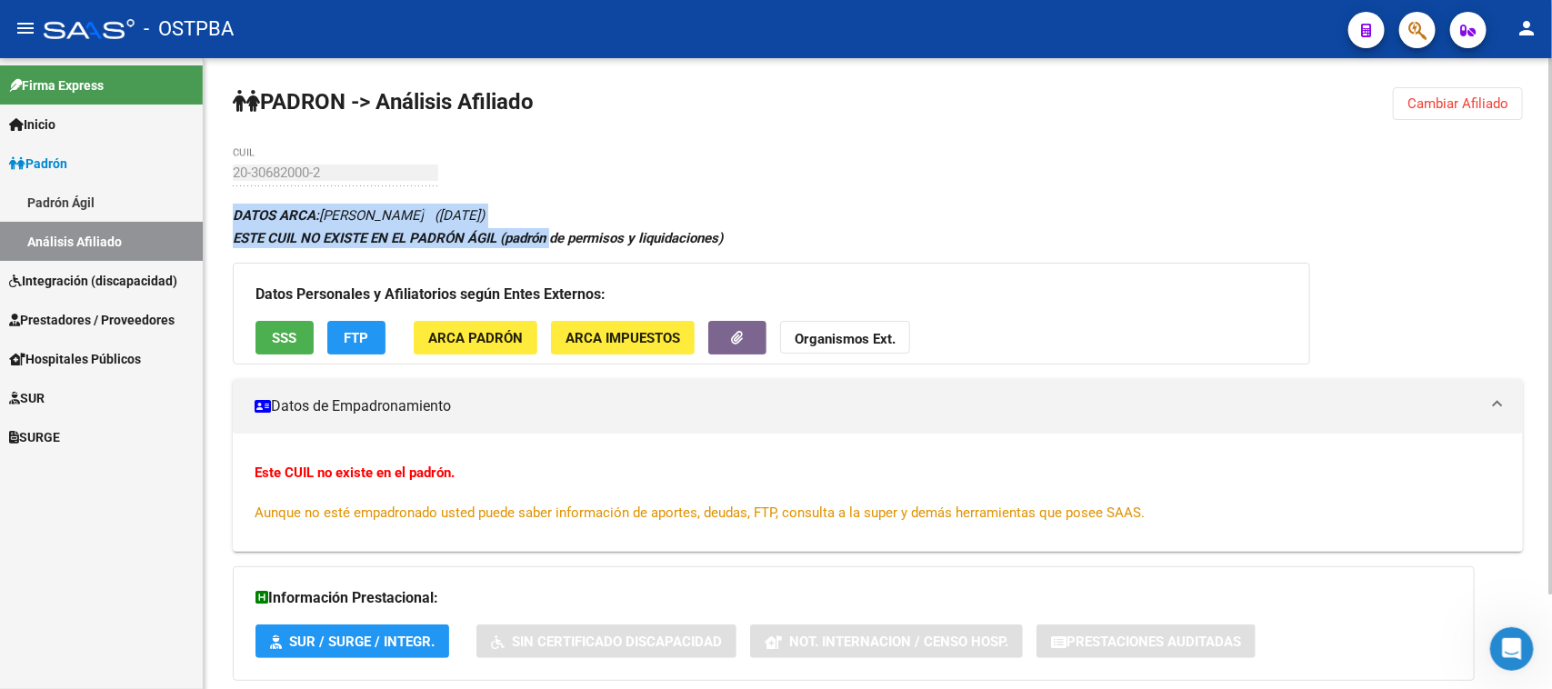
drag, startPoint x: 219, startPoint y: 212, endPoint x: 555, endPoint y: 234, distance: 336.2
click at [555, 234] on div "PADRON -> Análisis Afiliado Cambiar Afiliado 20-30682000-2 CUIL DATOS ARCA: [PE…" at bounding box center [878, 430] width 1348 height 745
copy div "DATOS ARCA: [PERSON_NAME] ([DATE]) ESTE CUIL NO EXISTE EN EL PADRÓN ÁGIL (padrón"
click at [1505, 100] on span "Cambiar Afiliado" at bounding box center [1457, 103] width 101 height 16
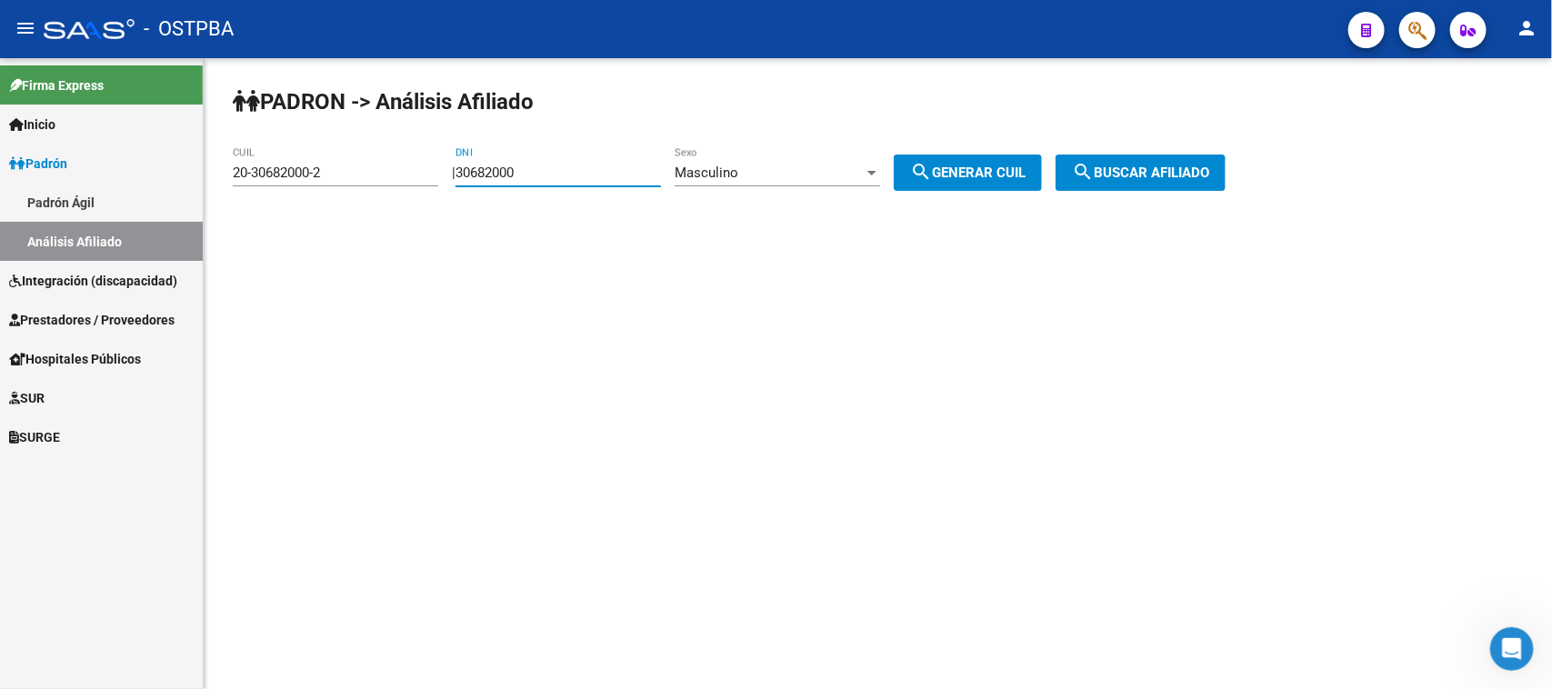
drag, startPoint x: 627, startPoint y: 168, endPoint x: 384, endPoint y: 171, distance: 243.7
click at [384, 171] on app-analisis-afiliado "PADRON -> Análisis Afiliado 20-30682000-2 CUIL | 30682000 DNI Masculino Sexo se…" at bounding box center [736, 173] width 1006 height 16
paste input "44883661"
type input "44883661"
click at [738, 174] on span "Masculino" at bounding box center [707, 173] width 64 height 16
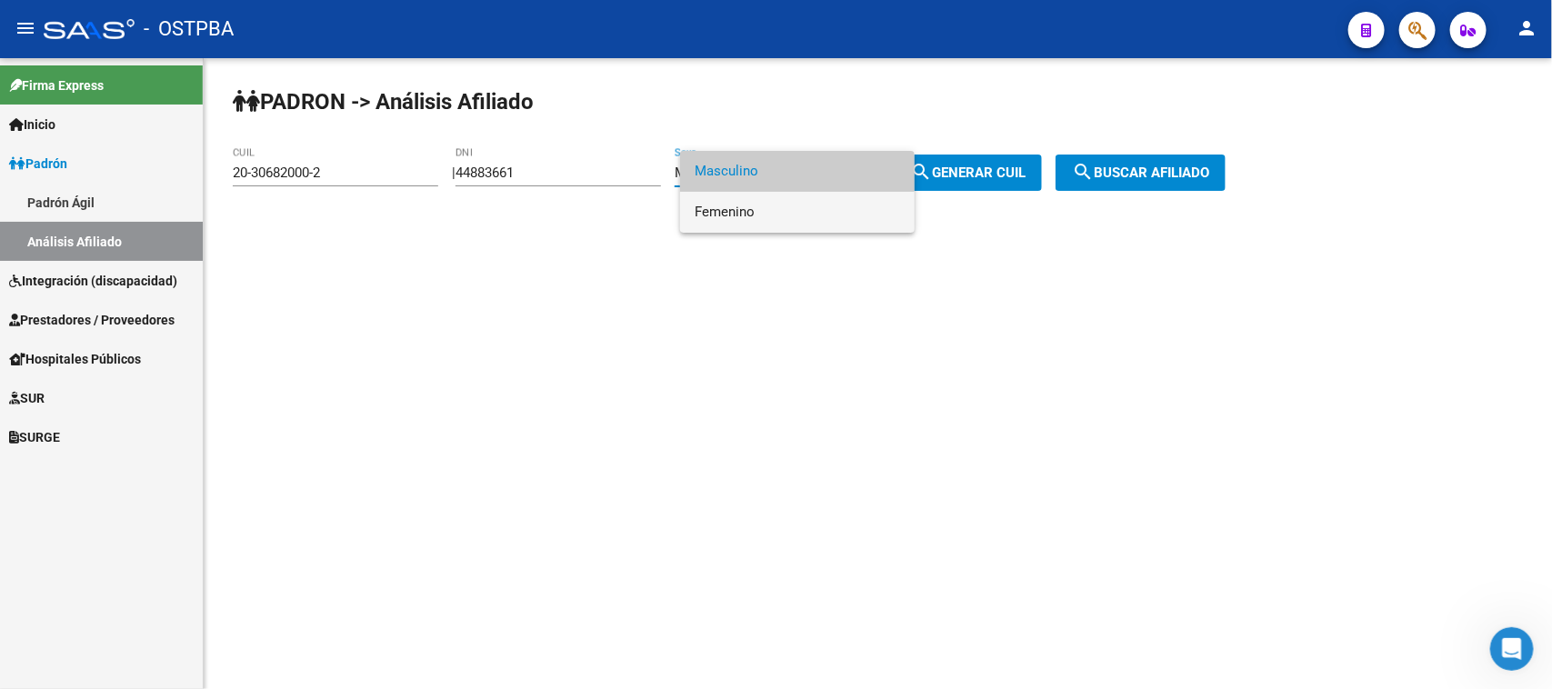
click at [751, 210] on span "Femenino" at bounding box center [797, 212] width 205 height 41
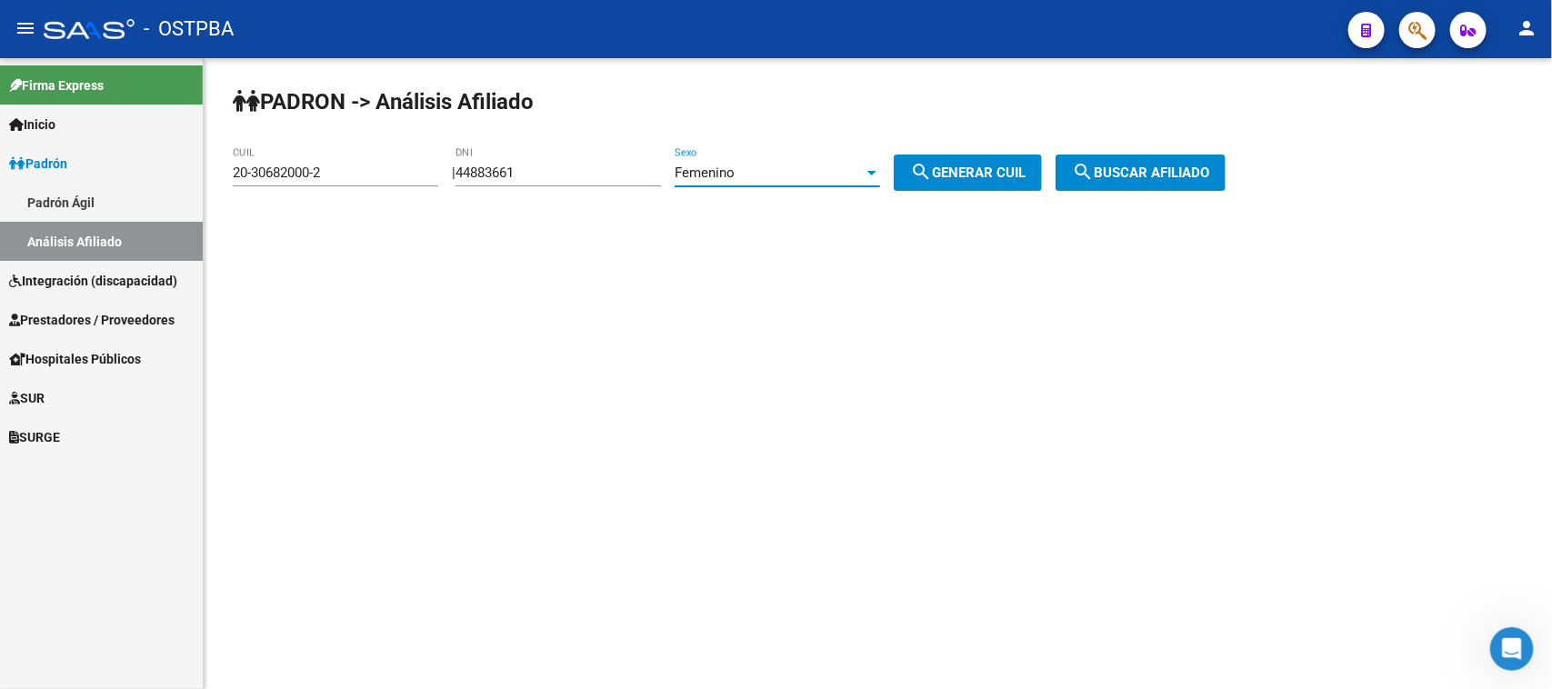
click at [953, 165] on span "search Generar CUIL" at bounding box center [967, 173] width 115 height 16
type input "23-44883661-4"
click at [1155, 155] on button "search Buscar afiliado" at bounding box center [1140, 173] width 170 height 36
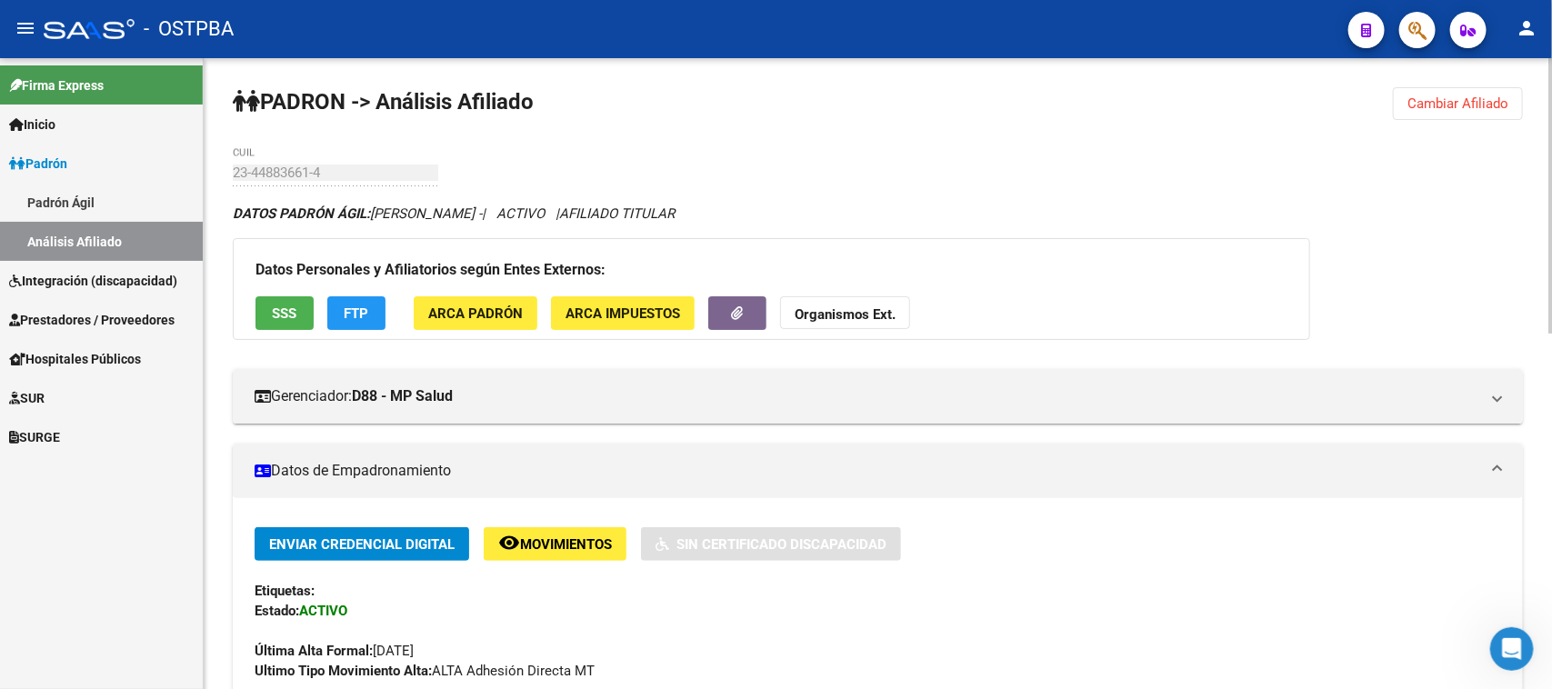
click at [396, 161] on div "23-44883661-4 CUIL" at bounding box center [335, 166] width 205 height 39
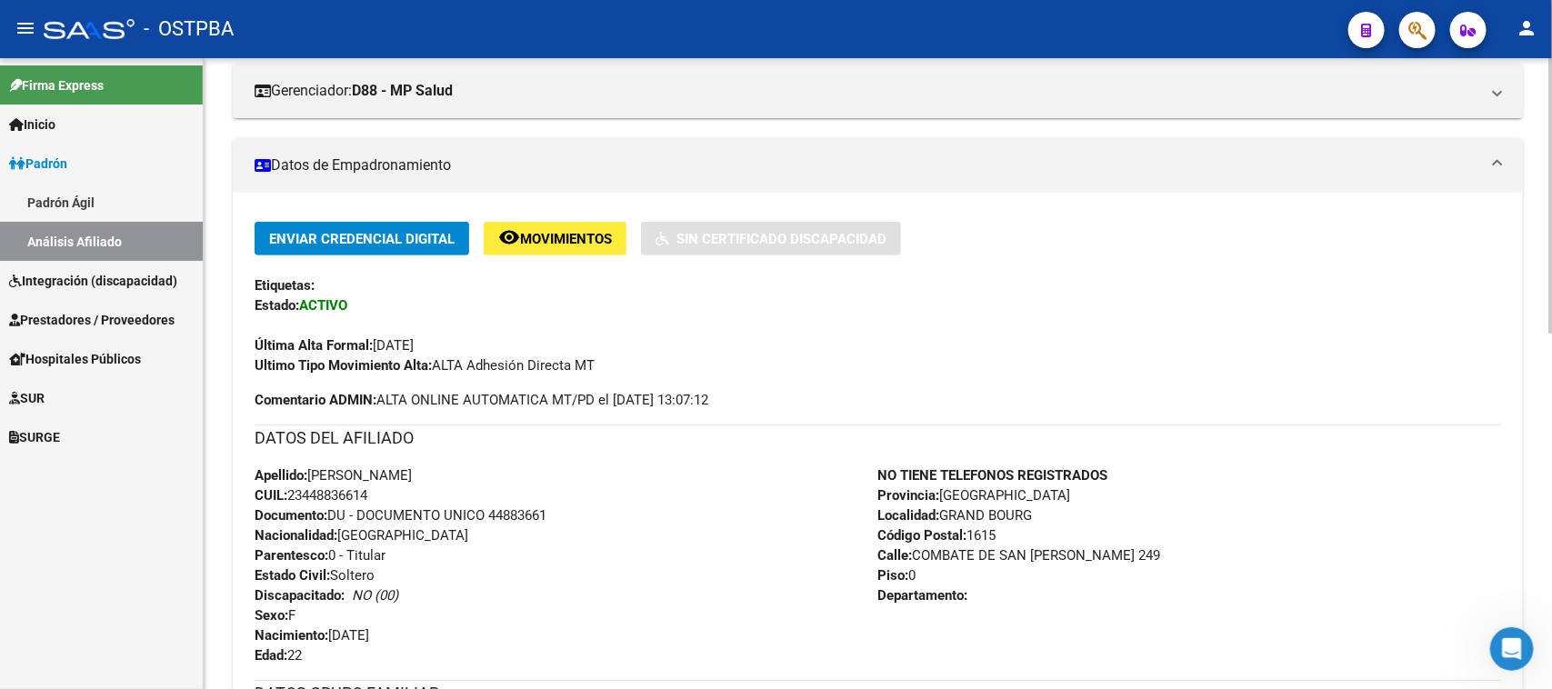
scroll to position [341, 0]
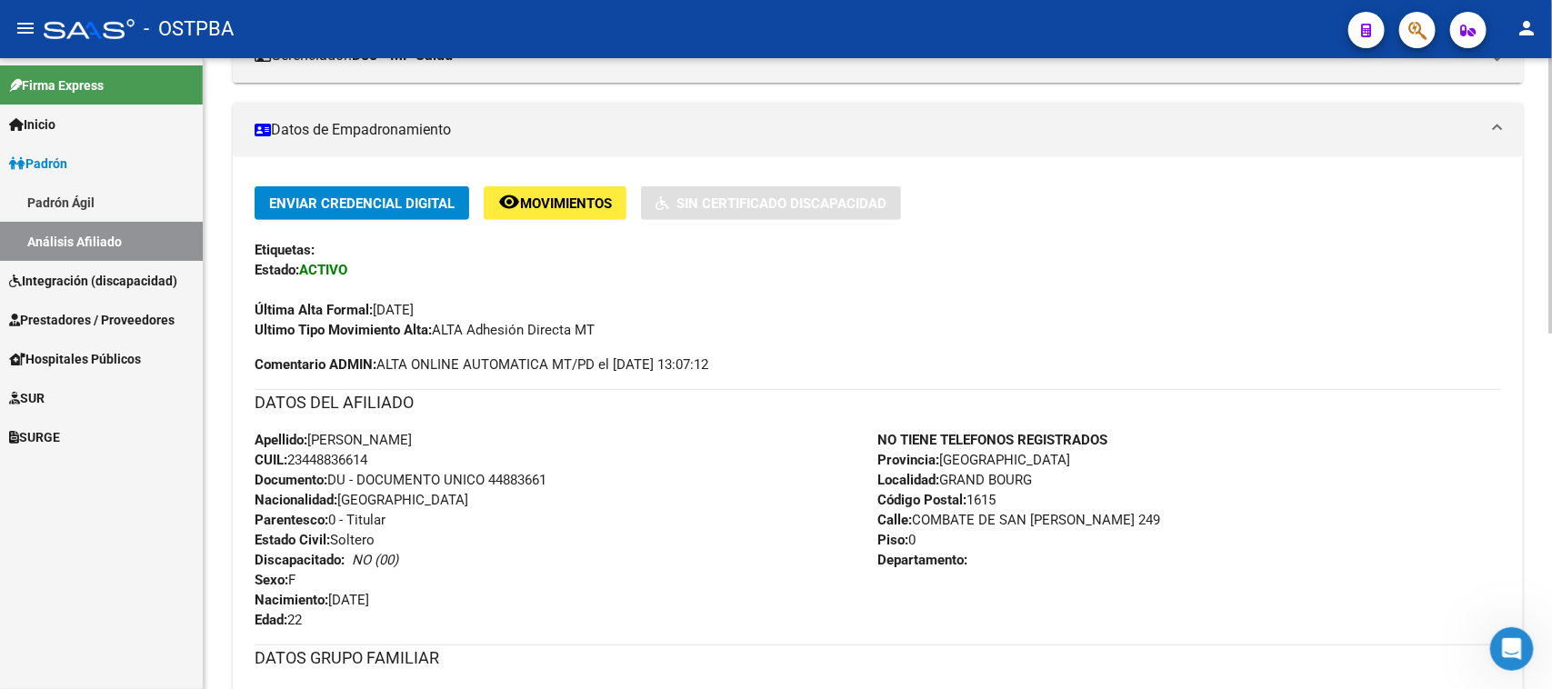
drag, startPoint x: 311, startPoint y: 428, endPoint x: 453, endPoint y: 451, distance: 143.6
click at [453, 451] on div "Apellido: [PERSON_NAME] CUIL: 23448836614 Documento: DU - DOCUMENTO UNICO 44883…" at bounding box center [567, 530] width 624 height 200
copy div "[PERSON_NAME] CUIL: 23448836614"
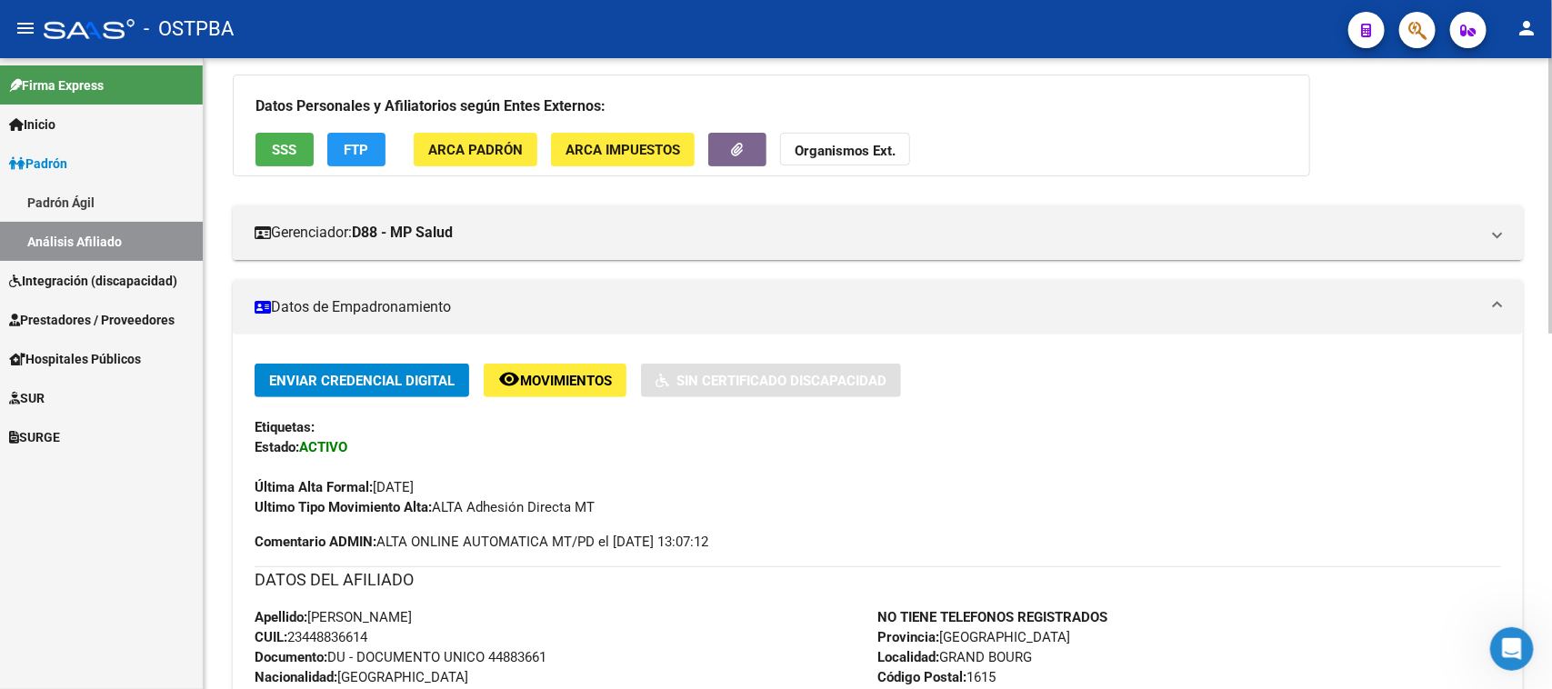
scroll to position [0, 0]
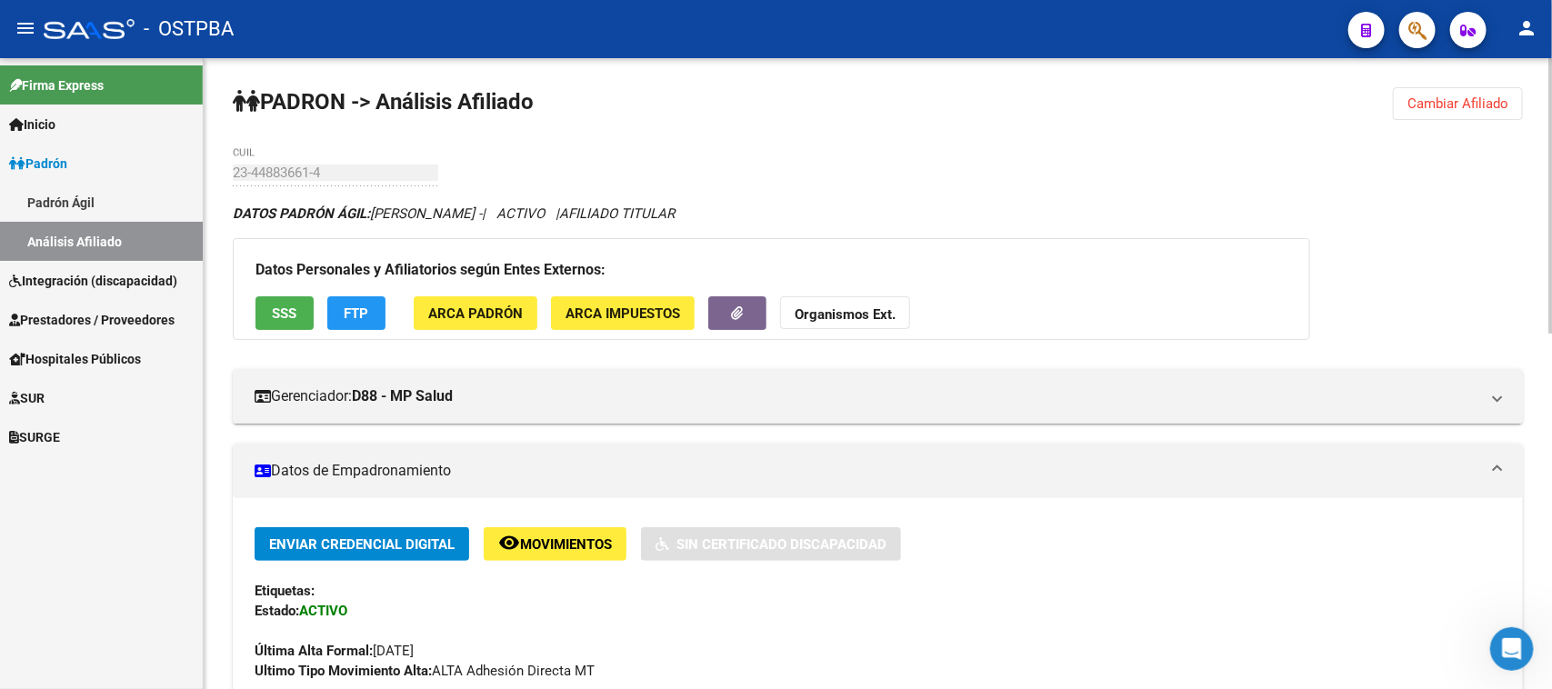
click at [1473, 87] on button "Cambiar Afiliado" at bounding box center [1458, 103] width 130 height 33
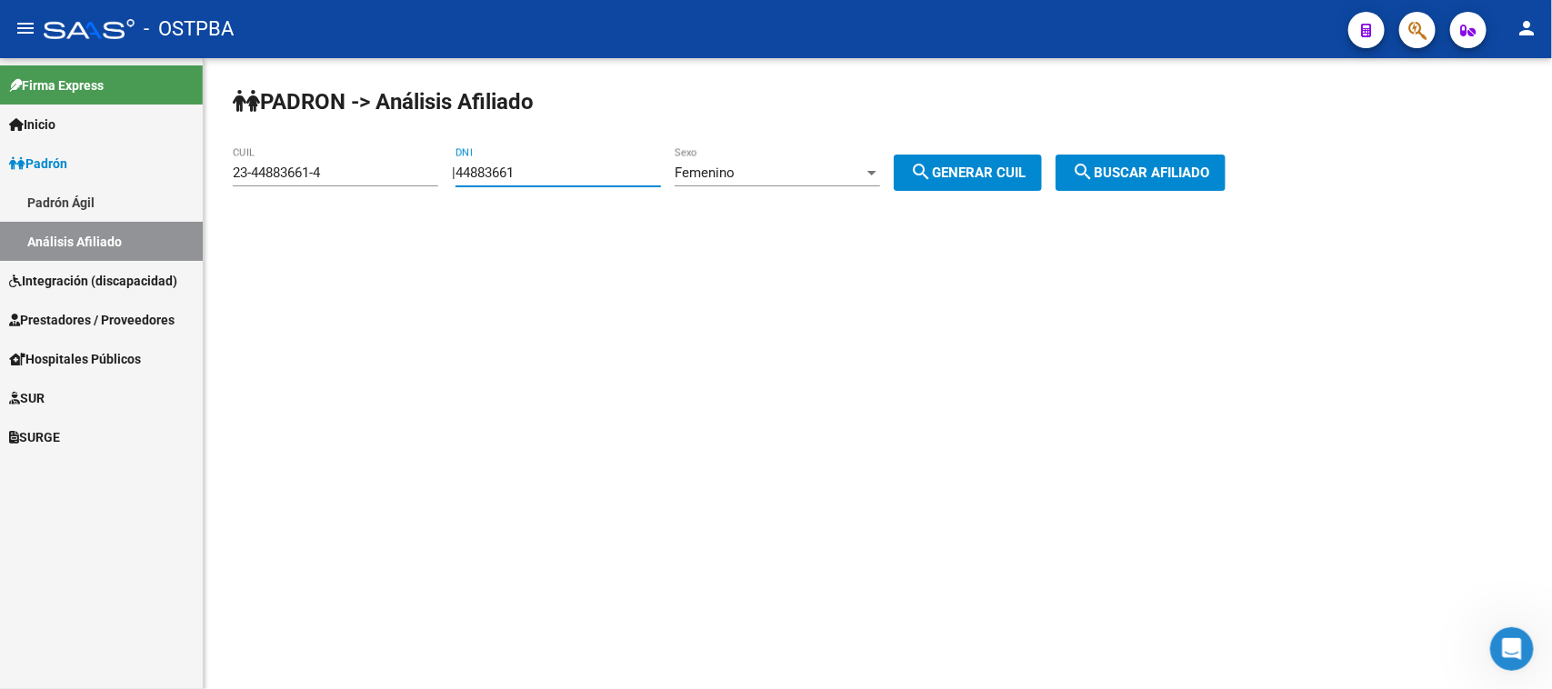
drag, startPoint x: 614, startPoint y: 175, endPoint x: 355, endPoint y: 180, distance: 258.2
click at [355, 180] on app-analisis-afiliado "PADRON -> Análisis Afiliado 23-44883661-4 CUIL | 44883661 DNI Femenino Sexo sea…" at bounding box center [736, 173] width 1006 height 16
paste input "number"
click at [486, 165] on input "DNI" at bounding box center [557, 173] width 205 height 16
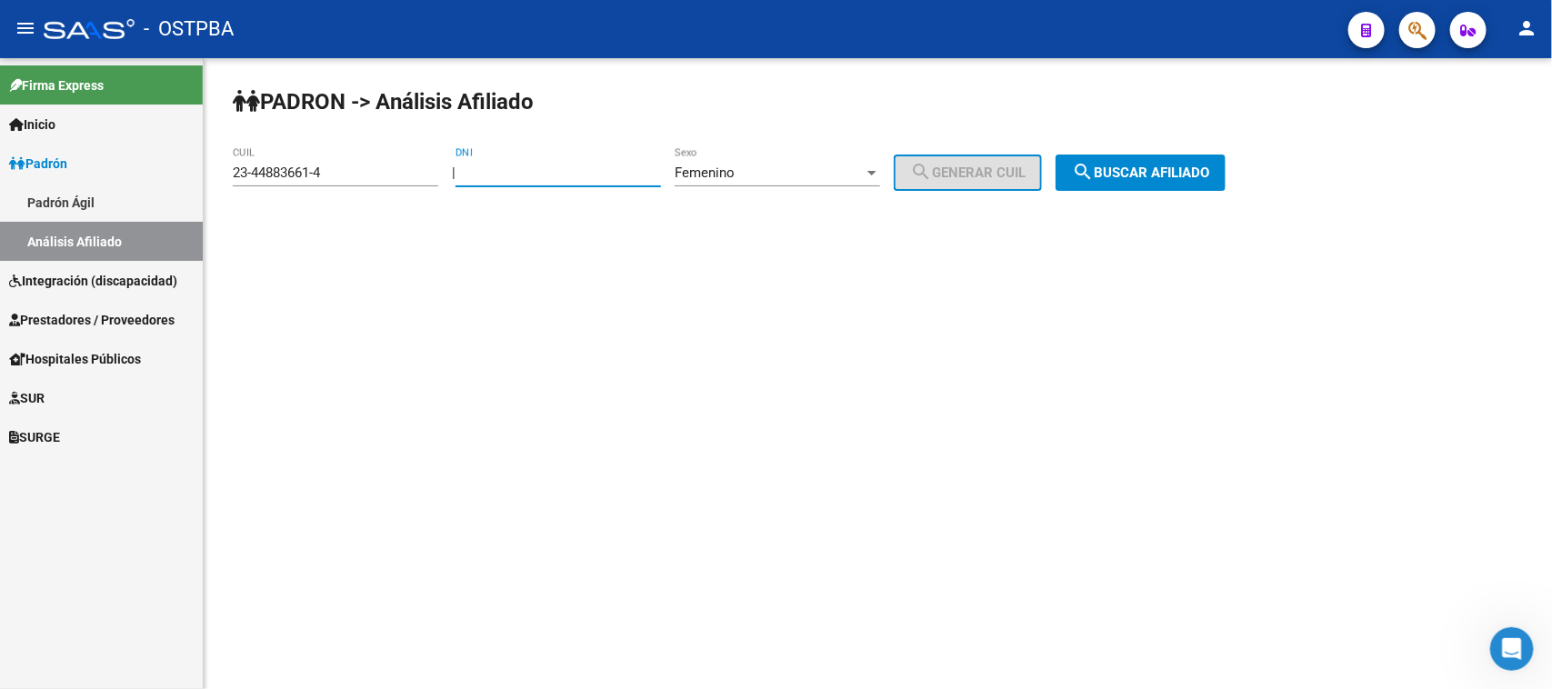
paste input ".44726625"
type input ".44726625"
click at [1002, 160] on button "search Generar CUIL" at bounding box center [968, 173] width 148 height 36
click at [1094, 162] on mat-icon "search" at bounding box center [1083, 172] width 22 height 22
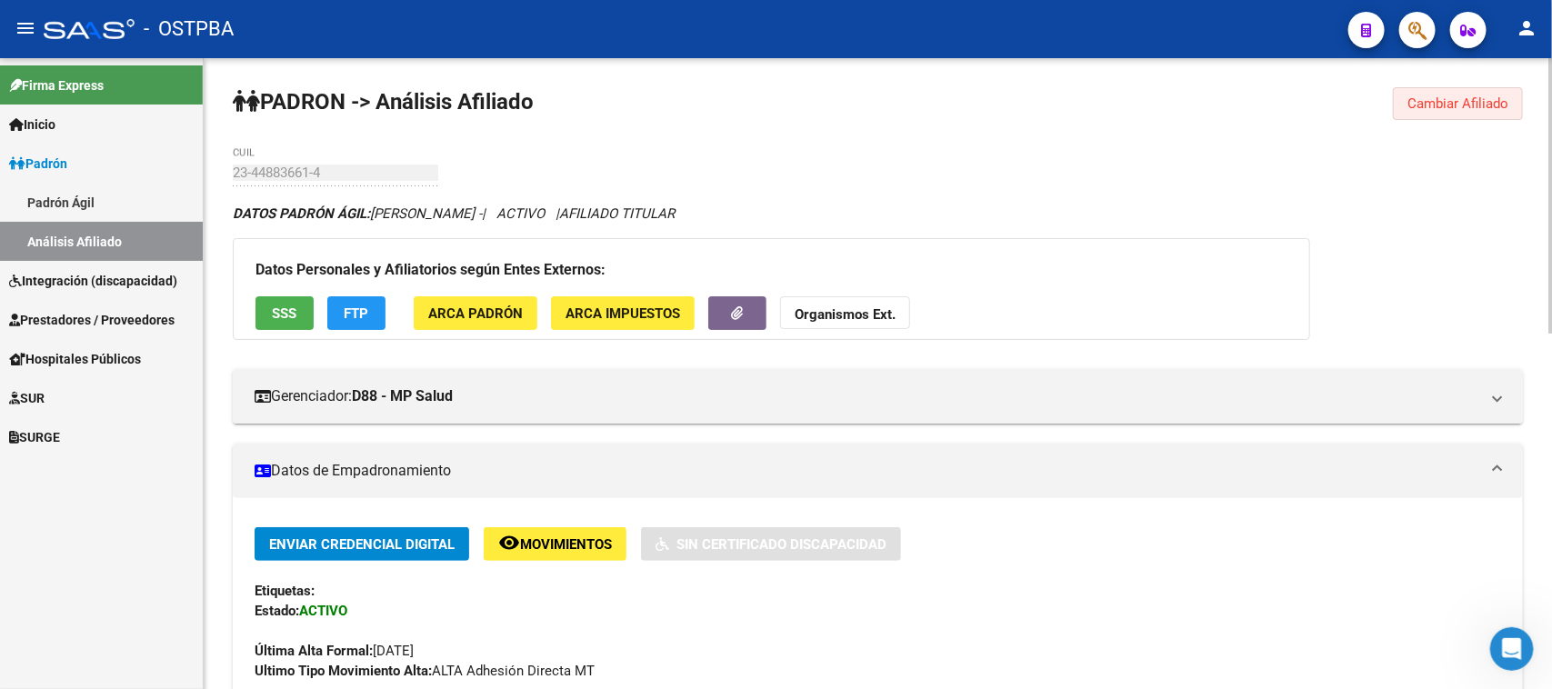
click at [1447, 98] on span "Cambiar Afiliado" at bounding box center [1457, 103] width 101 height 16
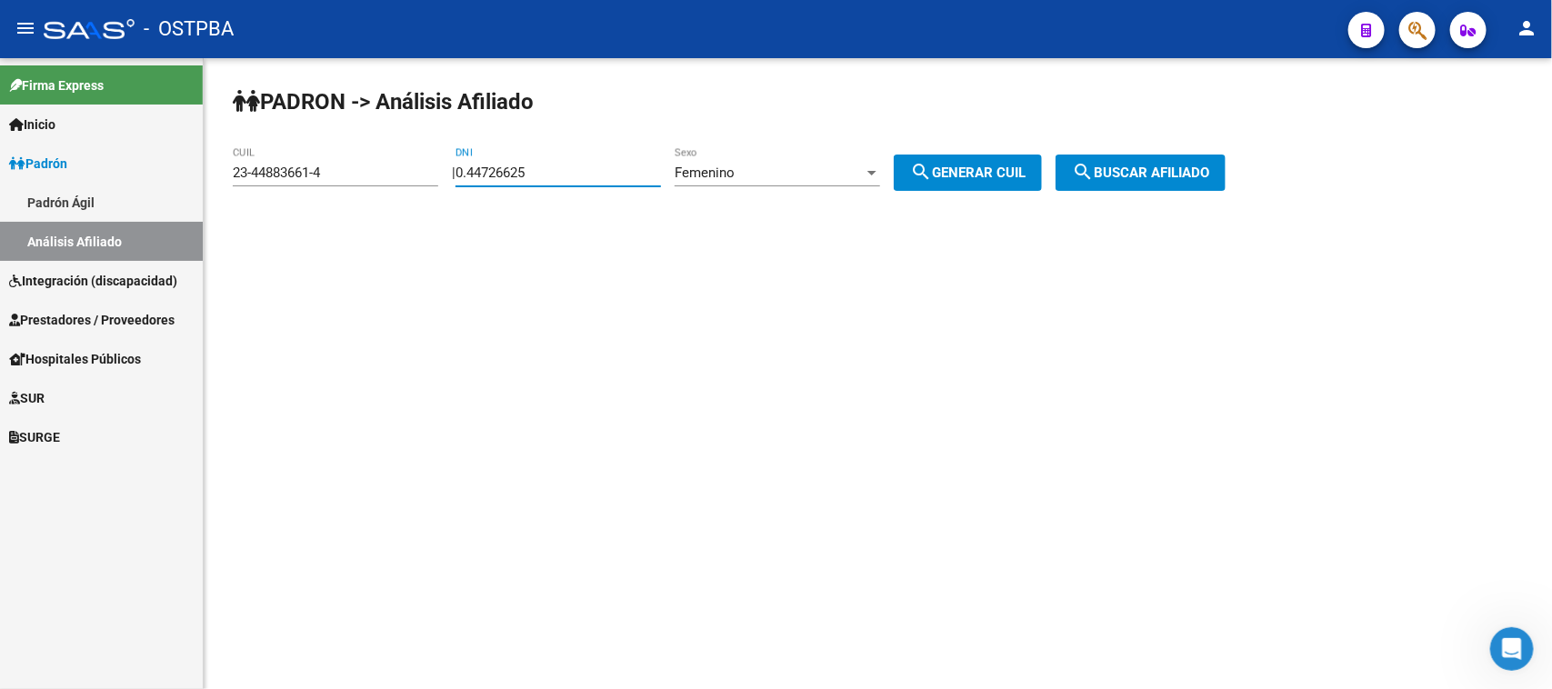
drag, startPoint x: 592, startPoint y: 164, endPoint x: 425, endPoint y: 169, distance: 166.5
click at [425, 169] on app-analisis-afiliado "PADRON -> Análisis Afiliado 23-44883661-4 CUIL | 0.44726625 DNI Femenino Sexo s…" at bounding box center [736, 173] width 1006 height 16
paste input "32767313"
type input "32767313"
click at [1042, 160] on button "search Generar CUIL" at bounding box center [968, 173] width 148 height 36
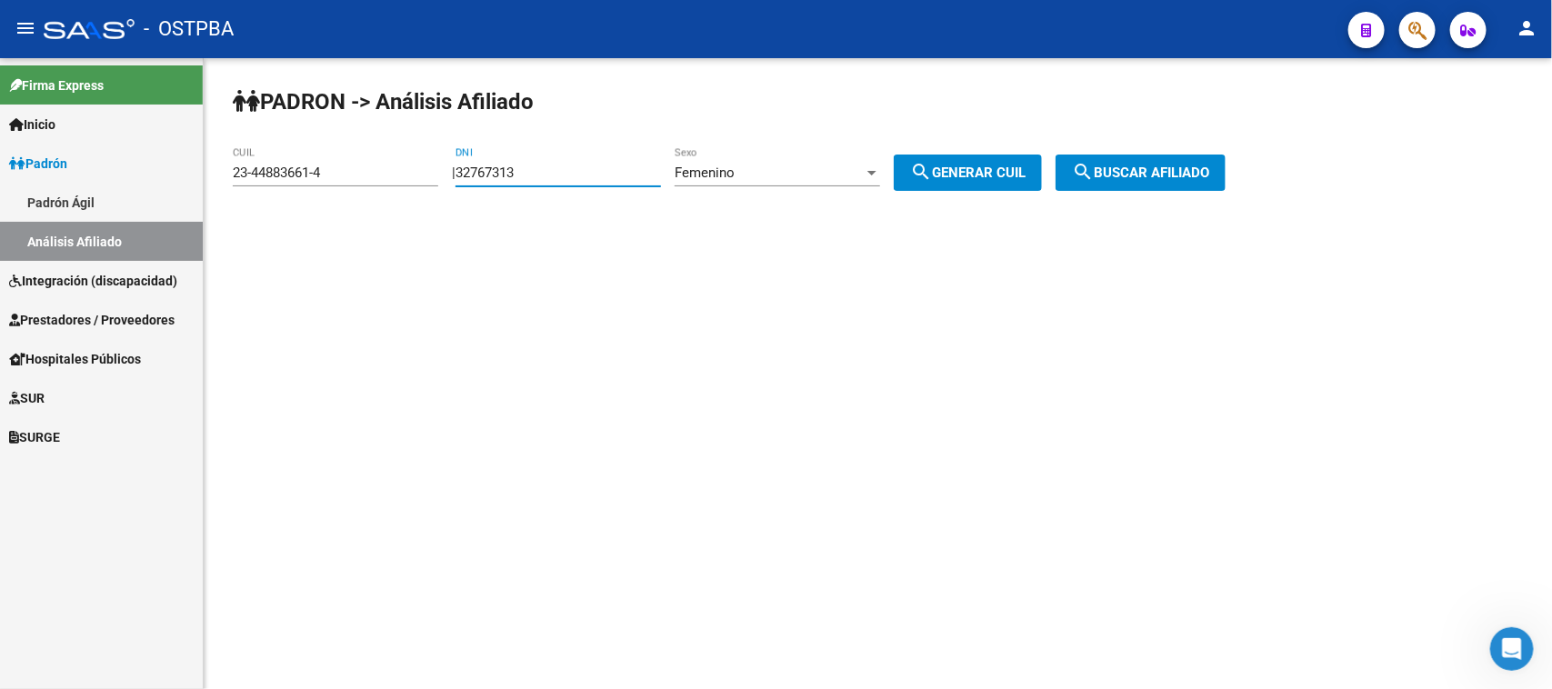
type input "27-32767313-6"
click at [1130, 165] on span "search Buscar afiliado" at bounding box center [1140, 173] width 137 height 16
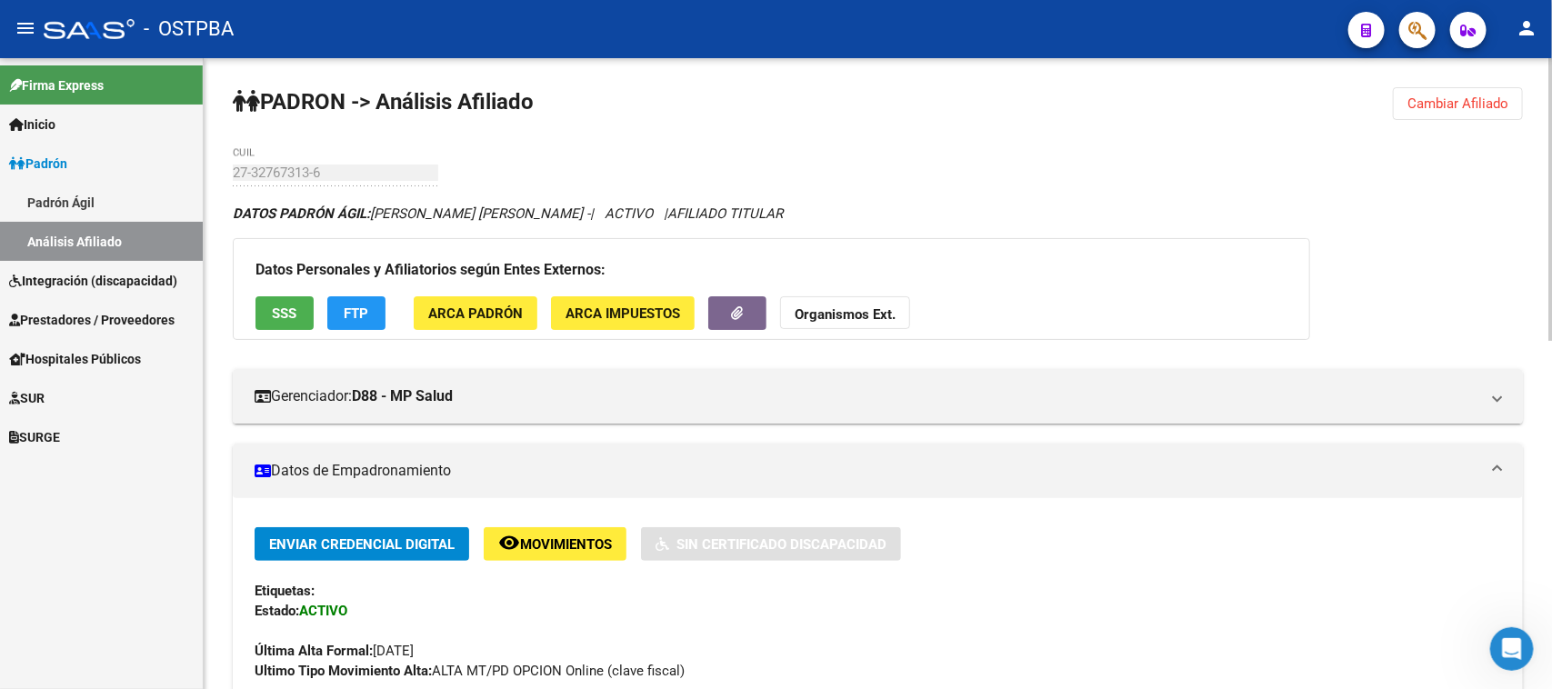
click at [1487, 93] on button "Cambiar Afiliado" at bounding box center [1458, 103] width 130 height 33
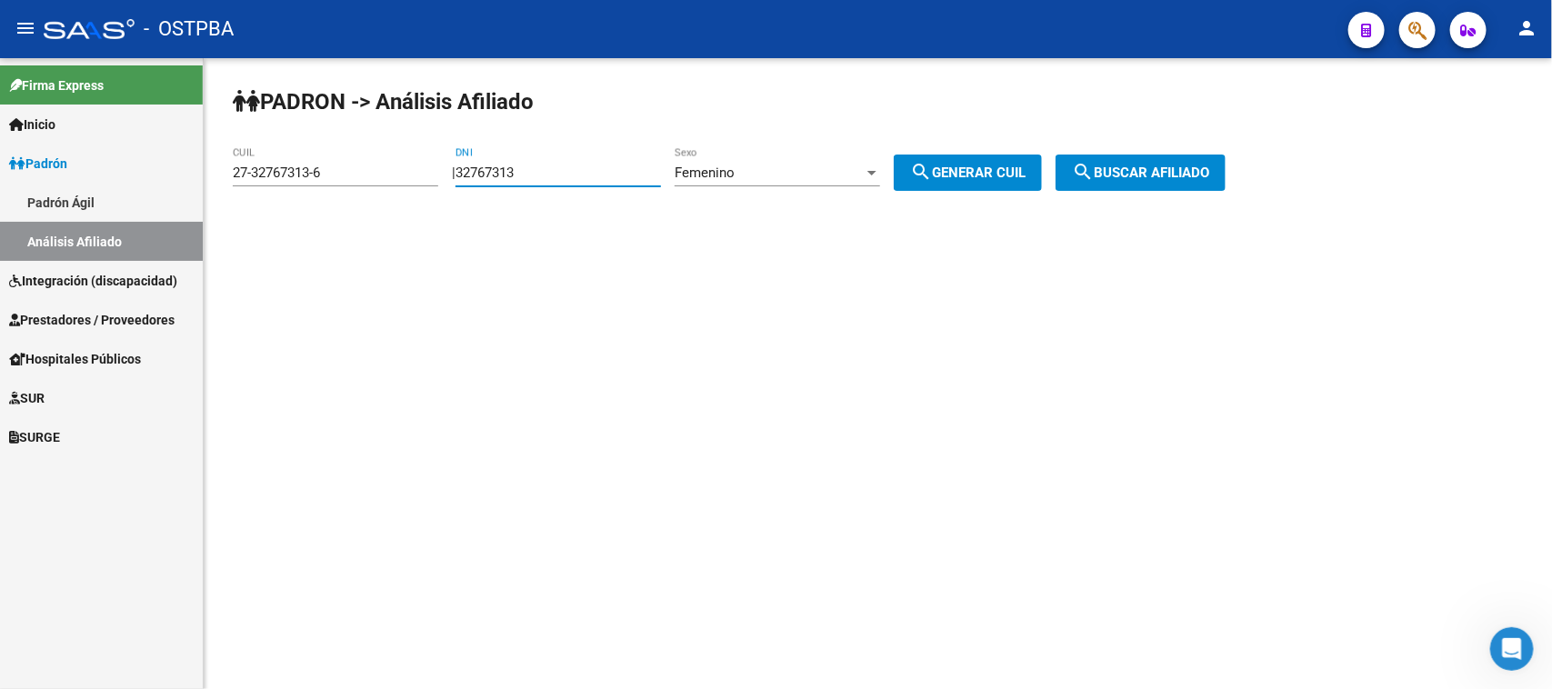
drag, startPoint x: 577, startPoint y: 169, endPoint x: 287, endPoint y: 155, distance: 290.3
click at [287, 165] on app-analisis-afiliado "PADRON -> Análisis Afiliado 27-32767313-6 CUIL | 32767313 DNI Femenino Sexo sea…" at bounding box center [736, 173] width 1006 height 16
type input "44726625"
click at [984, 169] on span "search Generar CUIL" at bounding box center [967, 173] width 115 height 16
type input "27-44726625-9"
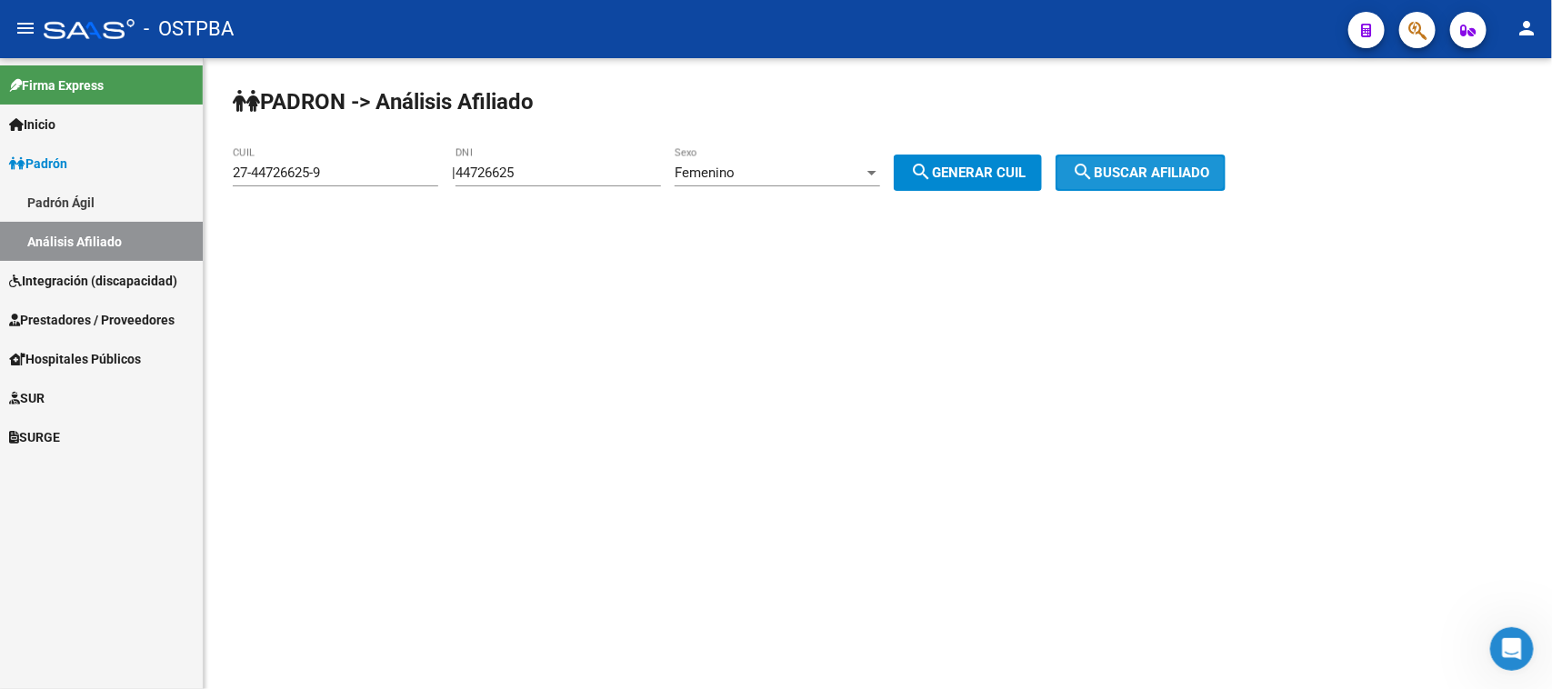
click at [1118, 168] on span "search Buscar afiliado" at bounding box center [1140, 173] width 137 height 16
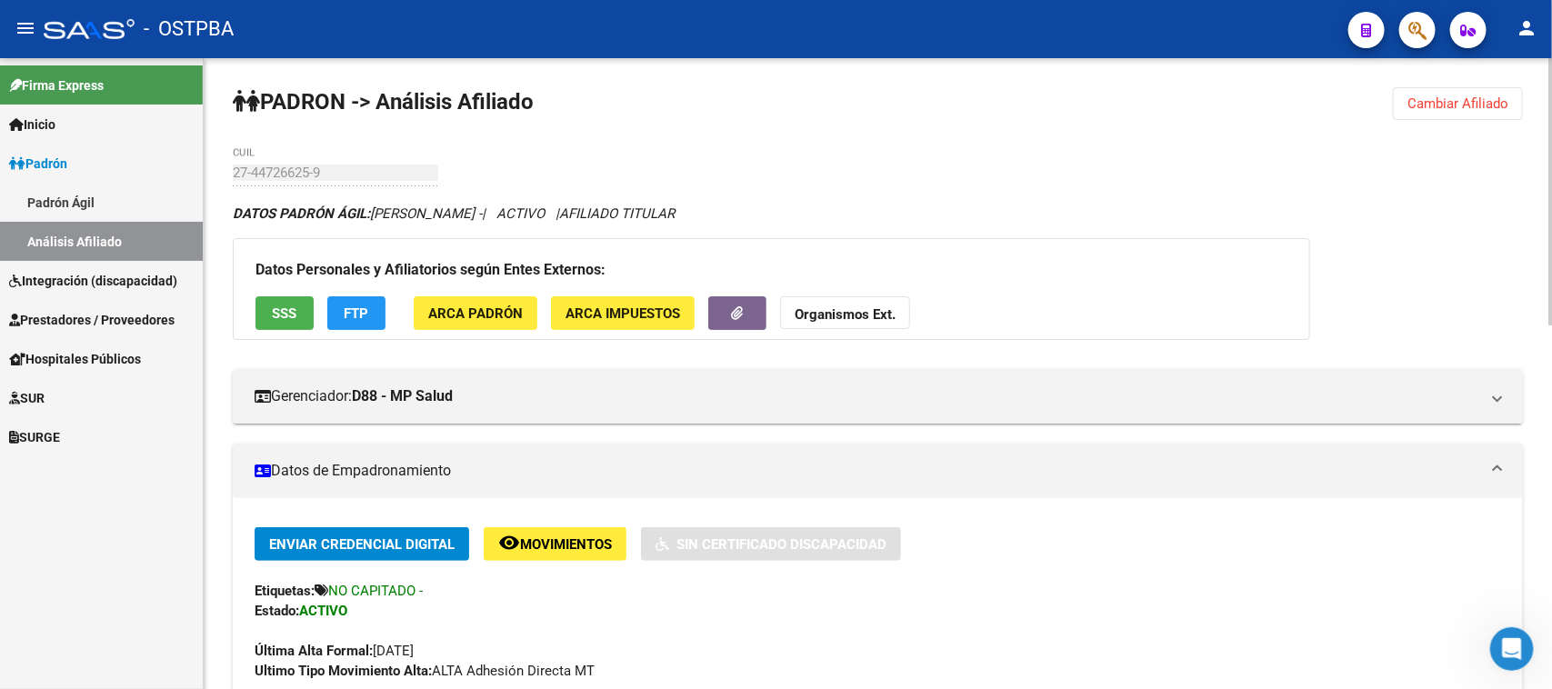
click at [1442, 103] on span "Cambiar Afiliado" at bounding box center [1457, 103] width 101 height 16
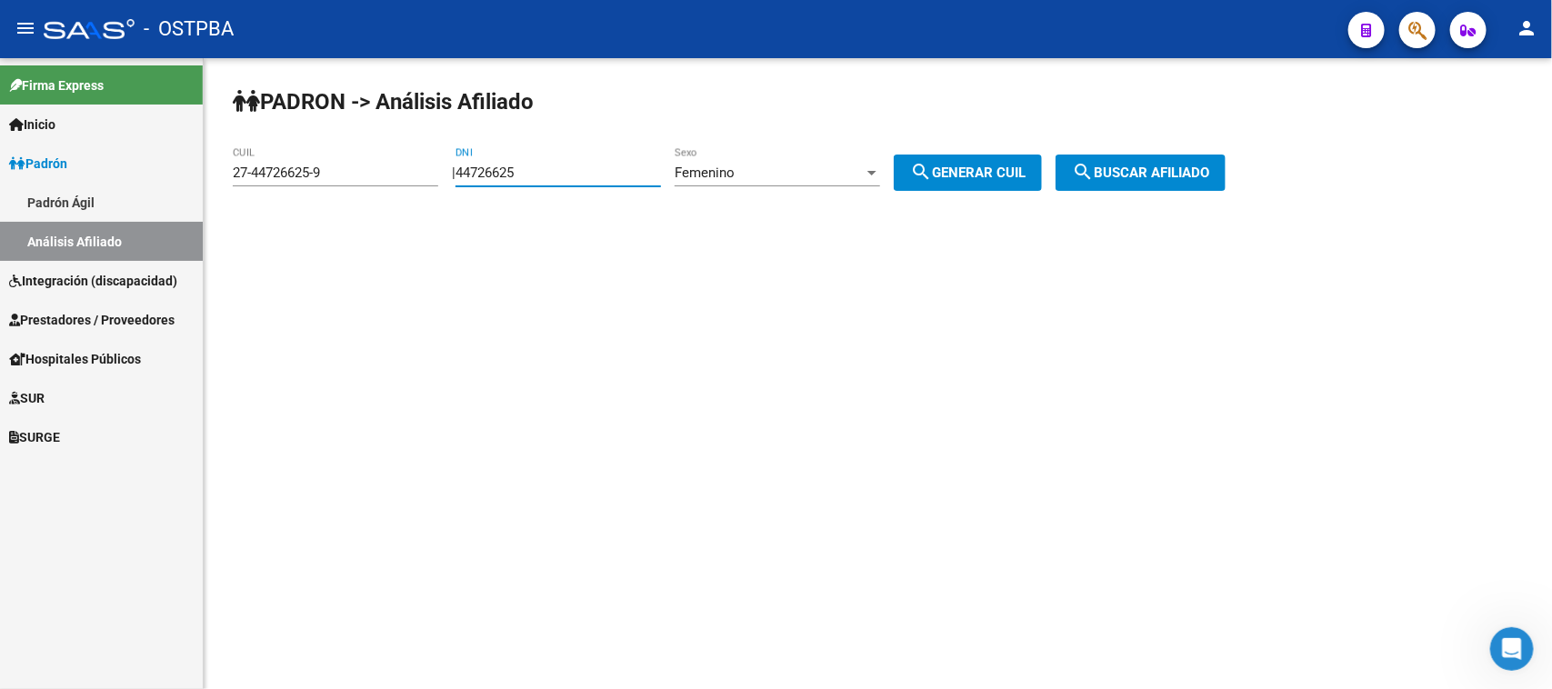
drag, startPoint x: 564, startPoint y: 168, endPoint x: 445, endPoint y: 168, distance: 118.2
click at [445, 168] on app-analisis-afiliado "PADRON -> Análisis Afiliado 27-44726625-9 CUIL | 44726625 DNI Femenino Sexo sea…" at bounding box center [736, 173] width 1006 height 16
type input "32767313"
click at [978, 155] on button "search Generar CUIL" at bounding box center [968, 173] width 148 height 36
type input "27-32767313-6"
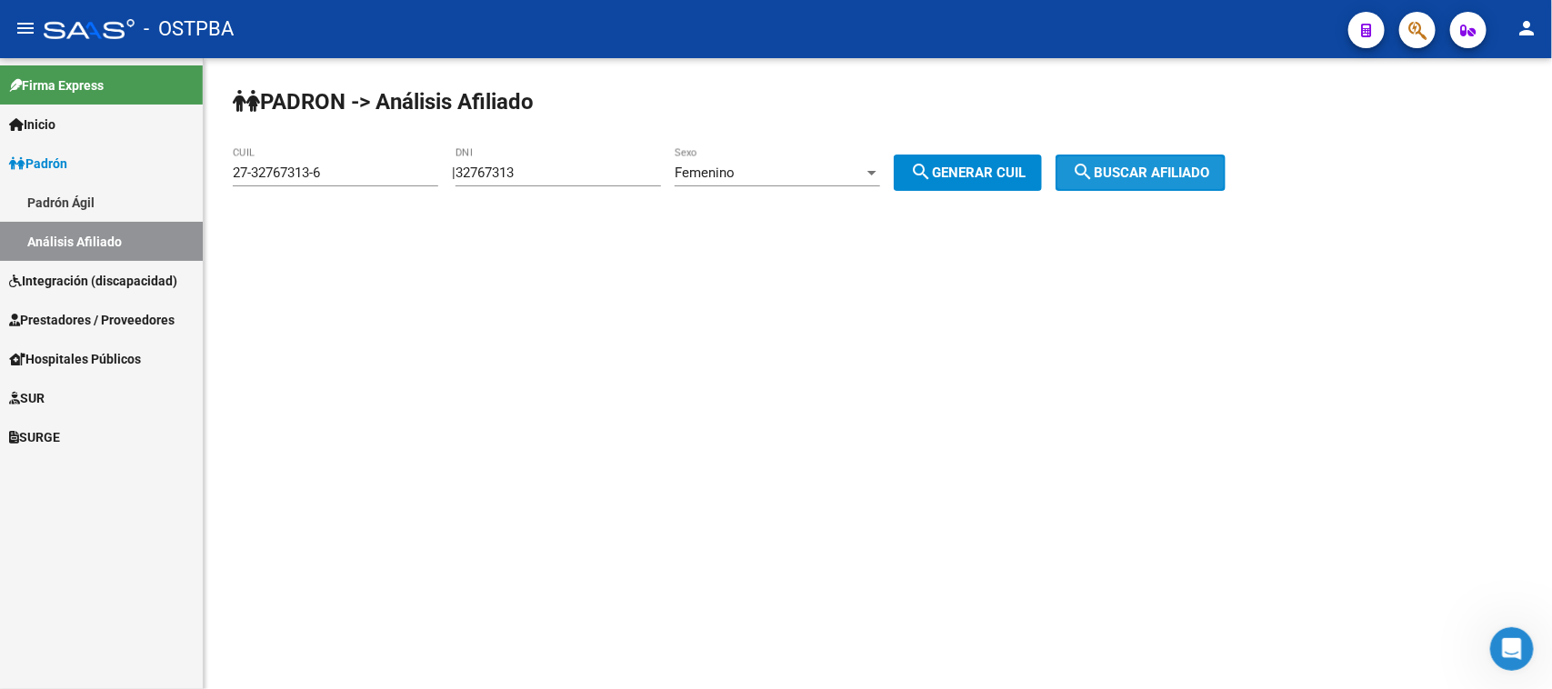
click at [1125, 162] on button "search Buscar afiliado" at bounding box center [1140, 173] width 170 height 36
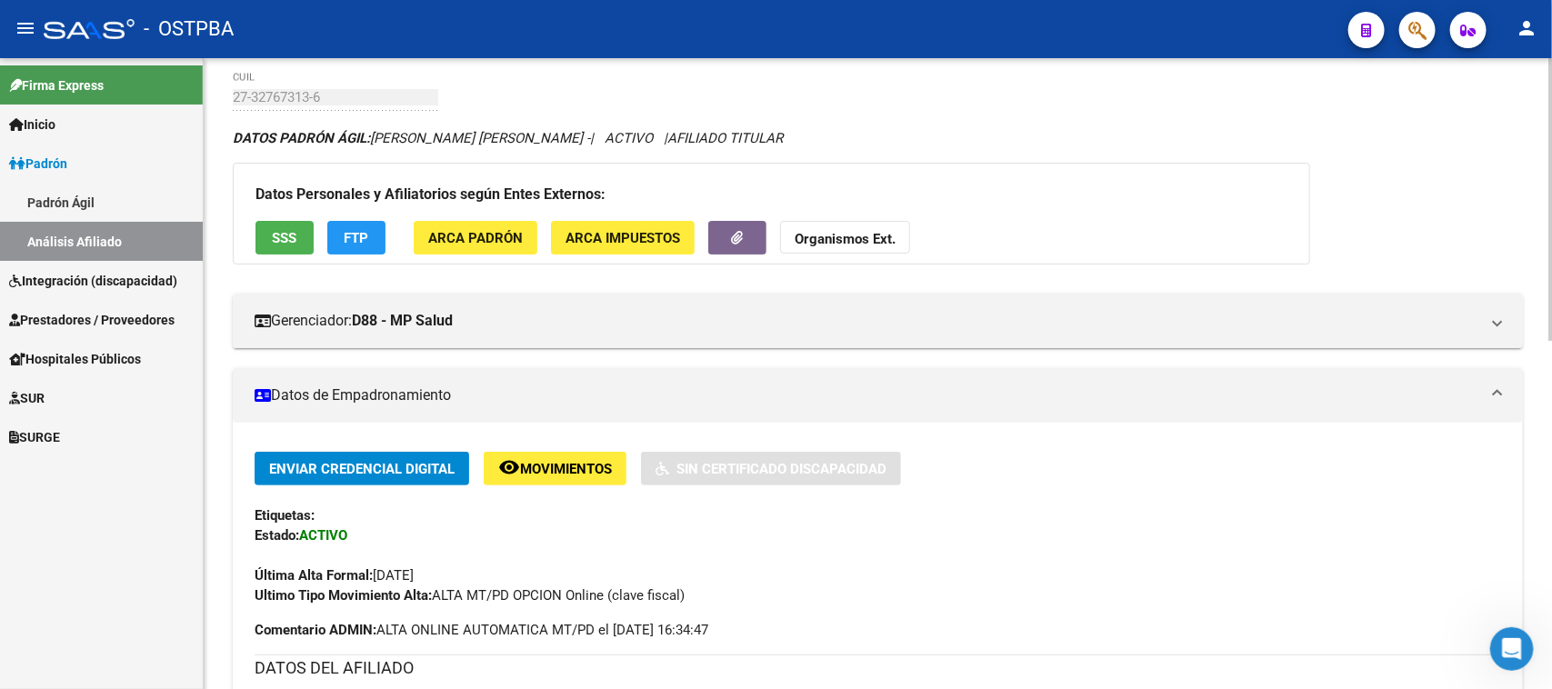
scroll to position [227, 0]
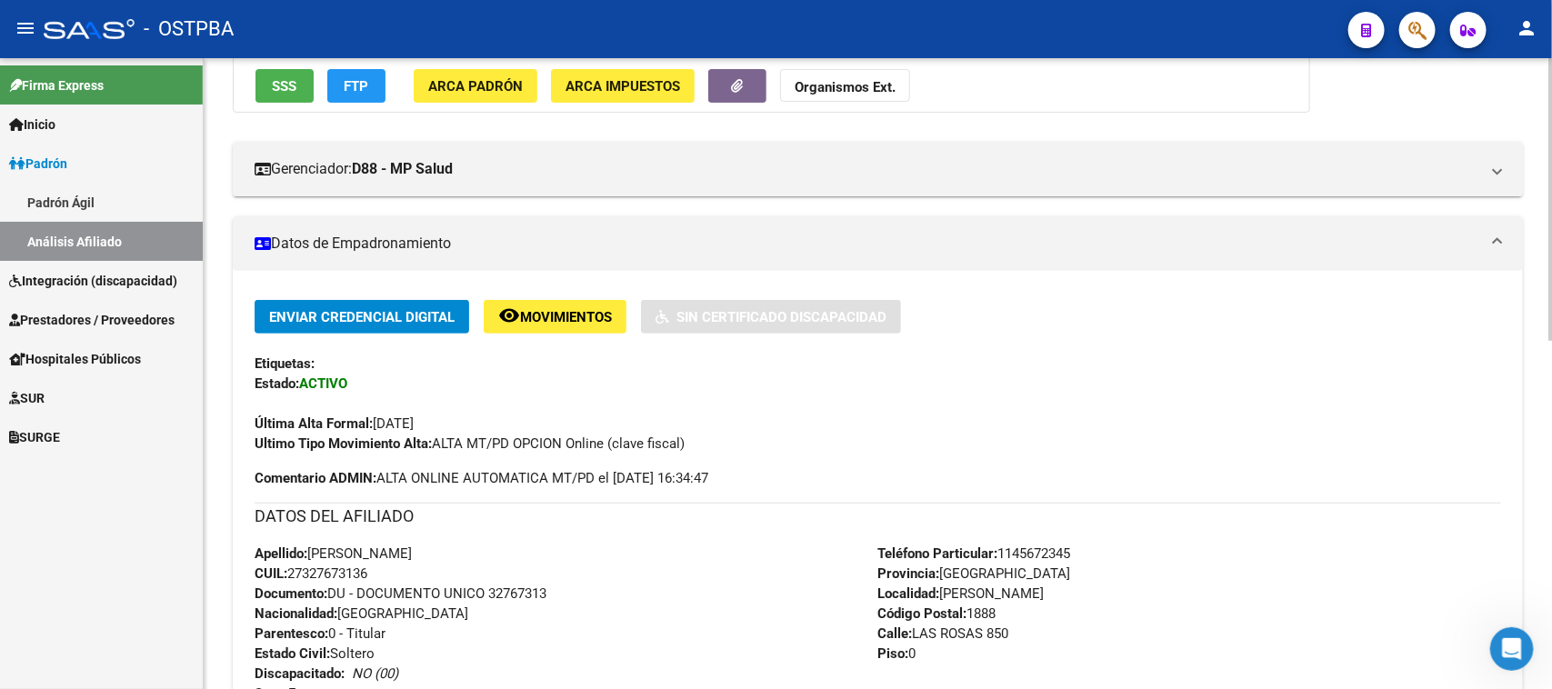
drag, startPoint x: 311, startPoint y: 547, endPoint x: 392, endPoint y: 578, distance: 86.6
click at [392, 578] on div "Apellido: [PERSON_NAME] CUIL: 27327673136 Documento: DU - DOCUMENTO UNICO 32767…" at bounding box center [567, 644] width 624 height 200
copy div "[PERSON_NAME] CUIL: 27327673136"
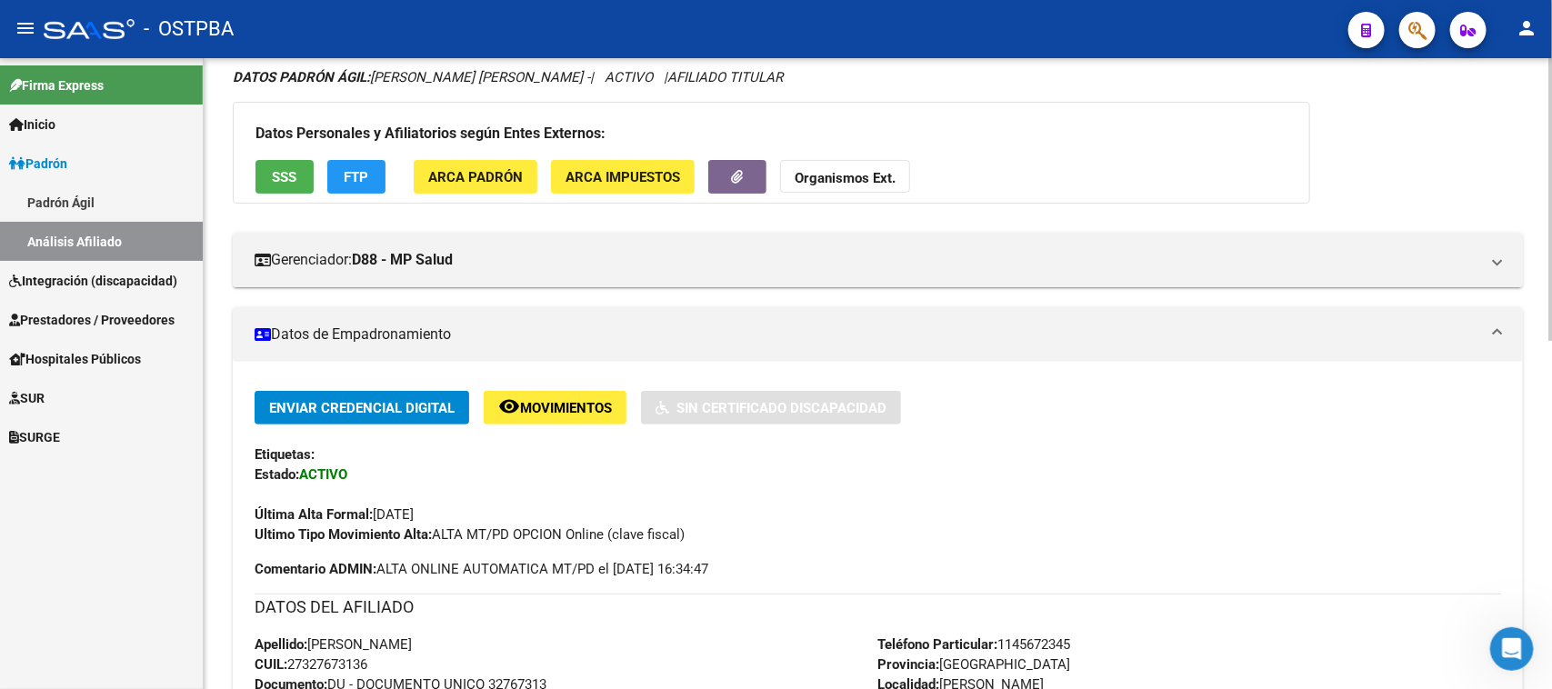
scroll to position [0, 0]
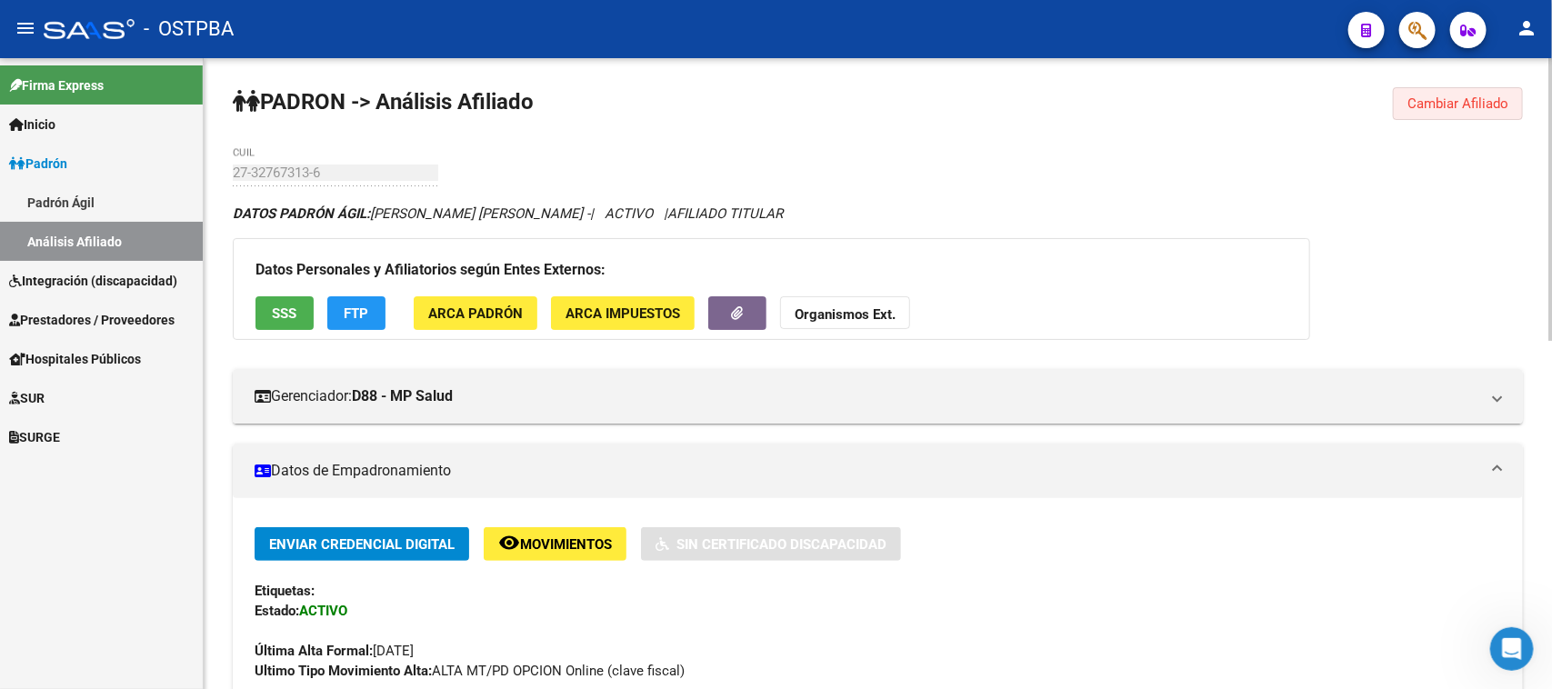
click at [1474, 93] on button "Cambiar Afiliado" at bounding box center [1458, 103] width 130 height 33
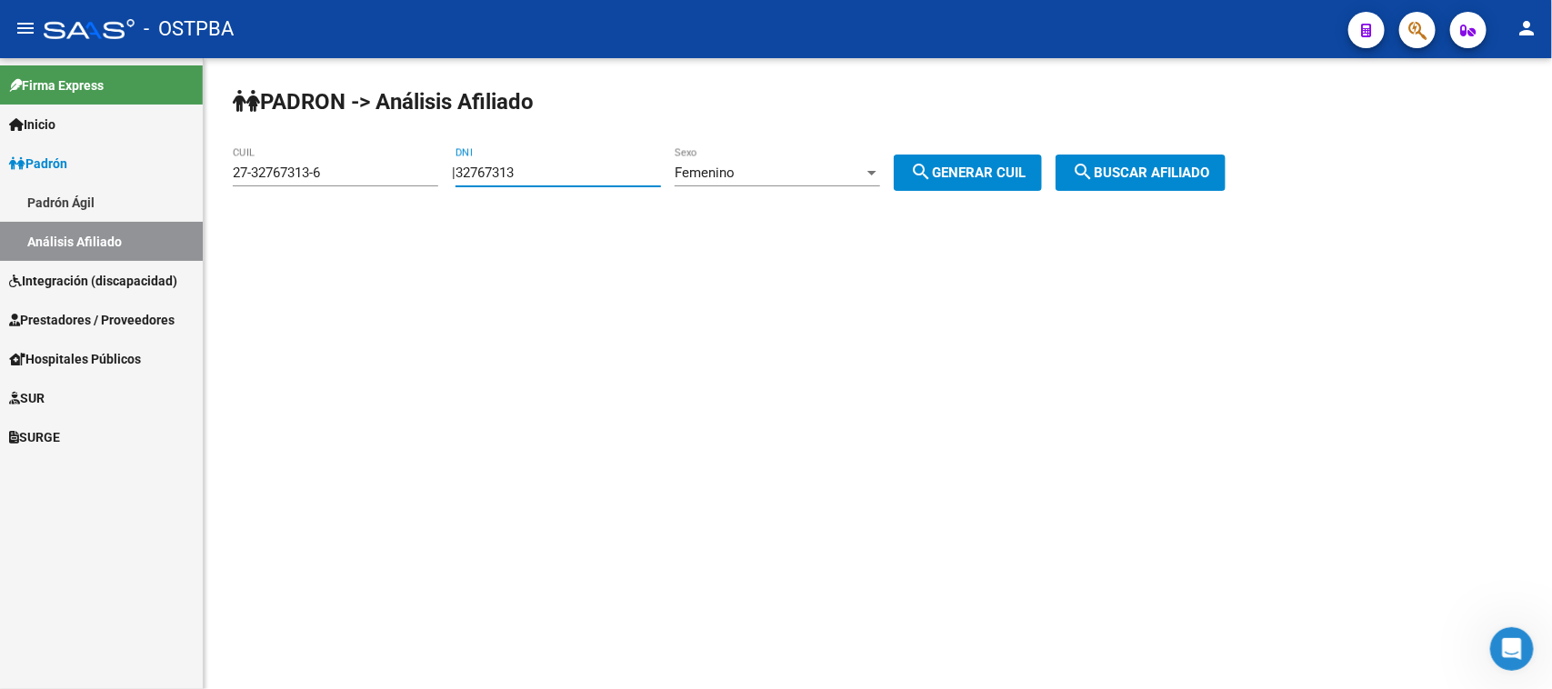
drag, startPoint x: 575, startPoint y: 174, endPoint x: 316, endPoint y: 161, distance: 258.5
click at [316, 165] on app-analisis-afiliado "PADRON -> Análisis Afiliado 27-32767313-6 CUIL | 32767313 DNI Femenino Sexo sea…" at bounding box center [736, 173] width 1006 height 16
paste input "23500689"
type input "23500689"
click at [1001, 168] on span "search Generar CUIL" at bounding box center [967, 173] width 115 height 16
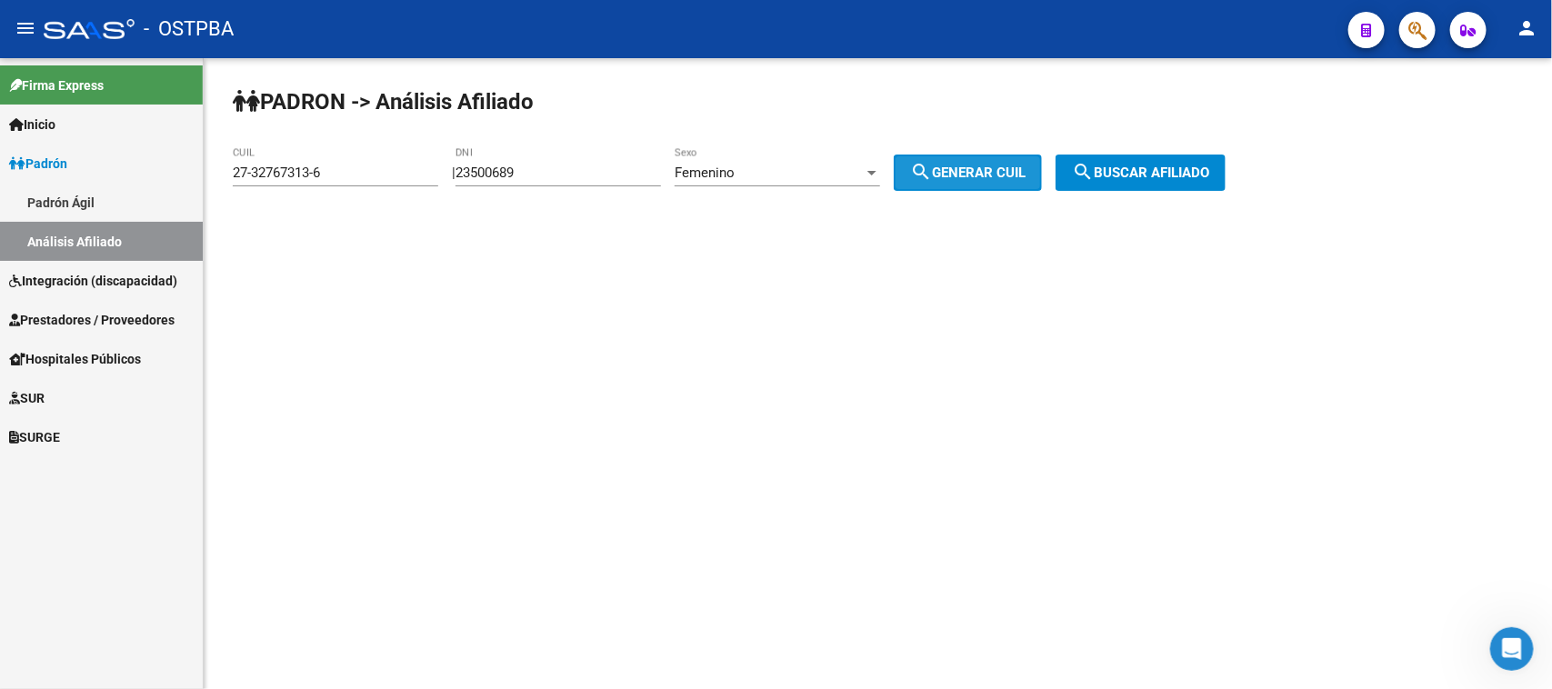
type input "27-23500689-3"
click at [1138, 171] on span "search Buscar afiliado" at bounding box center [1140, 173] width 137 height 16
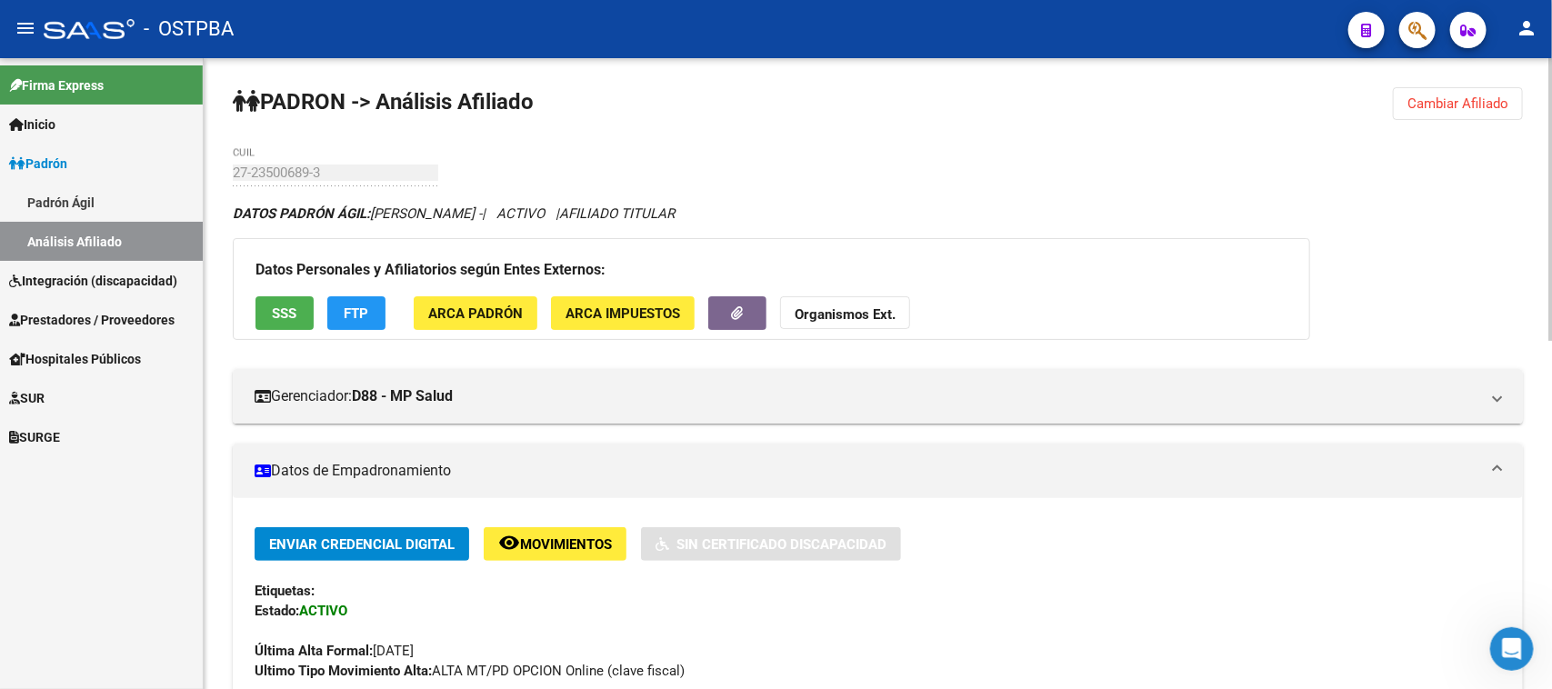
click at [1446, 109] on span "Cambiar Afiliado" at bounding box center [1457, 103] width 101 height 16
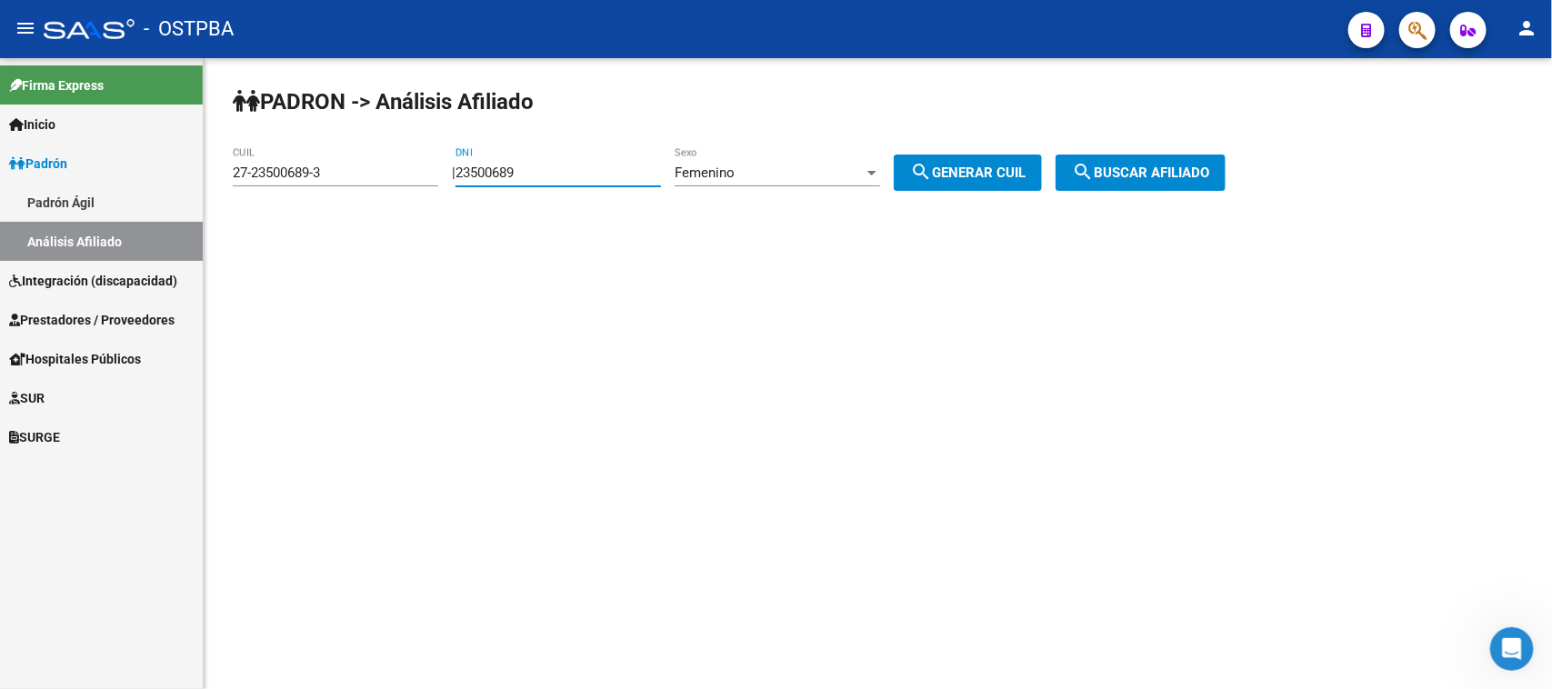
drag, startPoint x: 593, startPoint y: 170, endPoint x: 420, endPoint y: 170, distance: 172.7
click at [420, 170] on app-analisis-afiliado "PADRON -> Análisis Afiliado 27-23500689-3 CUIL | 23500689 DNI Femenino Sexo sea…" at bounding box center [736, 173] width 1006 height 16
paste input "16242490"
type input "16242490"
click at [741, 157] on div "Femenino Sexo" at bounding box center [777, 166] width 205 height 39
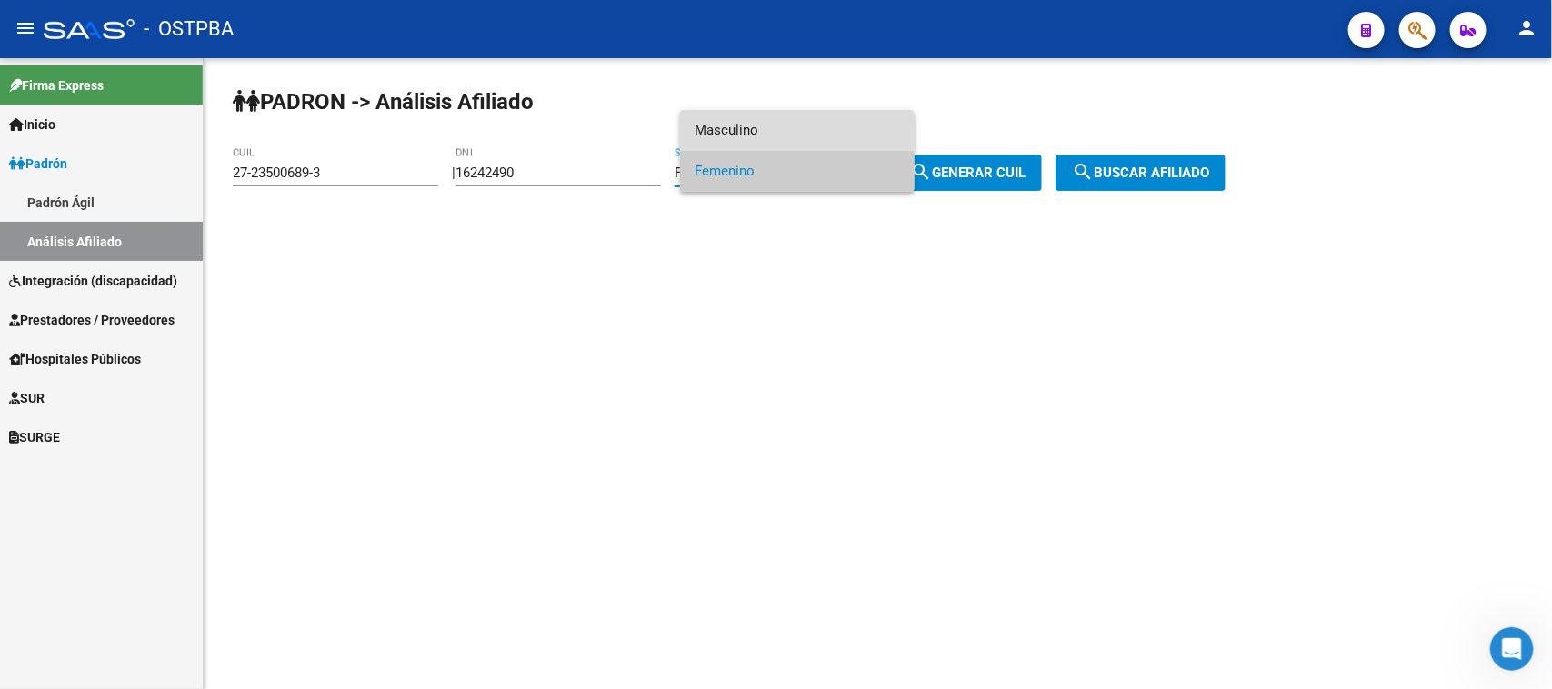
click at [742, 130] on span "Masculino" at bounding box center [797, 130] width 205 height 41
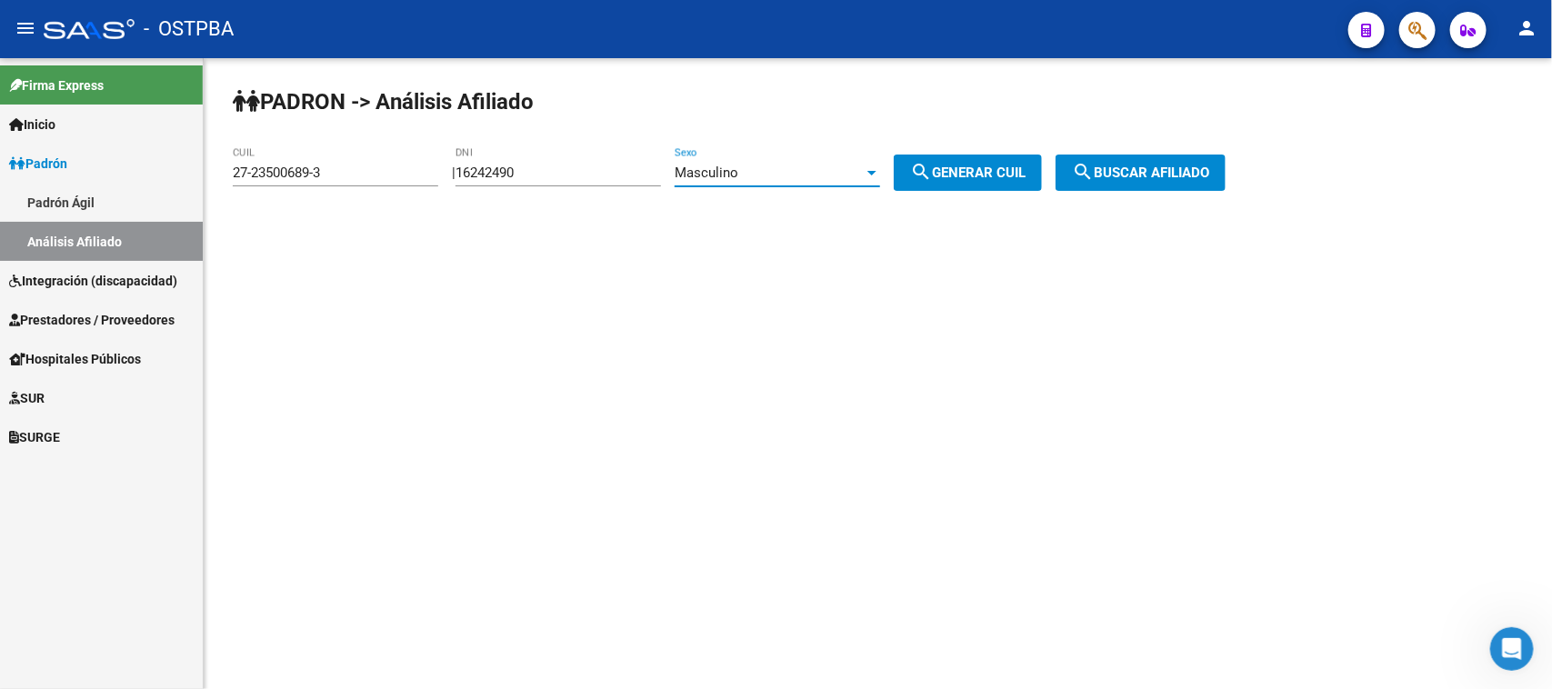
drag, startPoint x: 978, startPoint y: 169, endPoint x: 1001, endPoint y: 174, distance: 23.2
click at [980, 169] on span "search Generar CUIL" at bounding box center [967, 173] width 115 height 16
type input "20-16242490-5"
click at [1159, 166] on span "search Buscar afiliado" at bounding box center [1140, 173] width 137 height 16
